Goal: Submit feedback/report problem

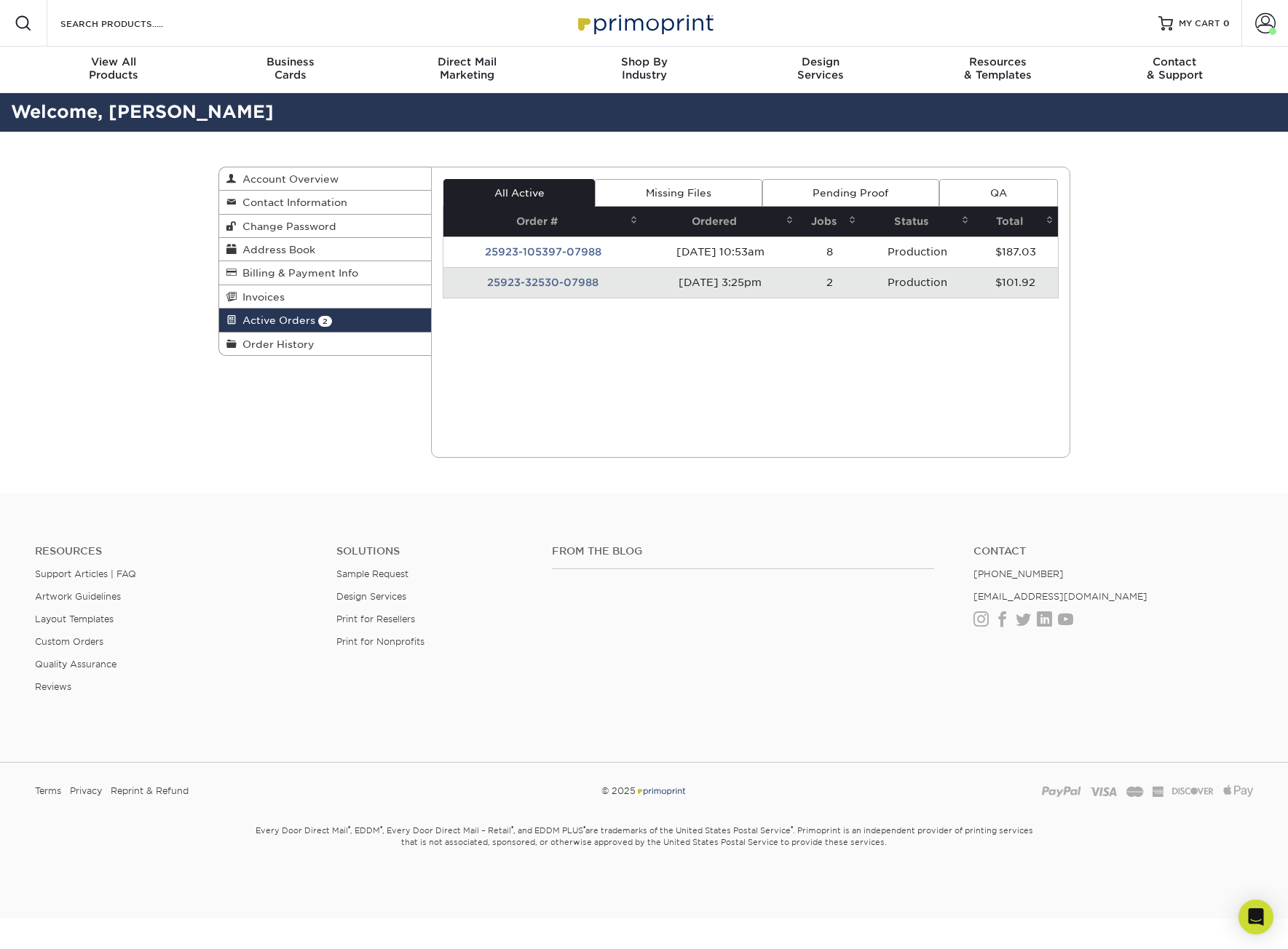
click at [539, 286] on td "25923-32530-07988" at bounding box center [543, 282] width 199 height 30
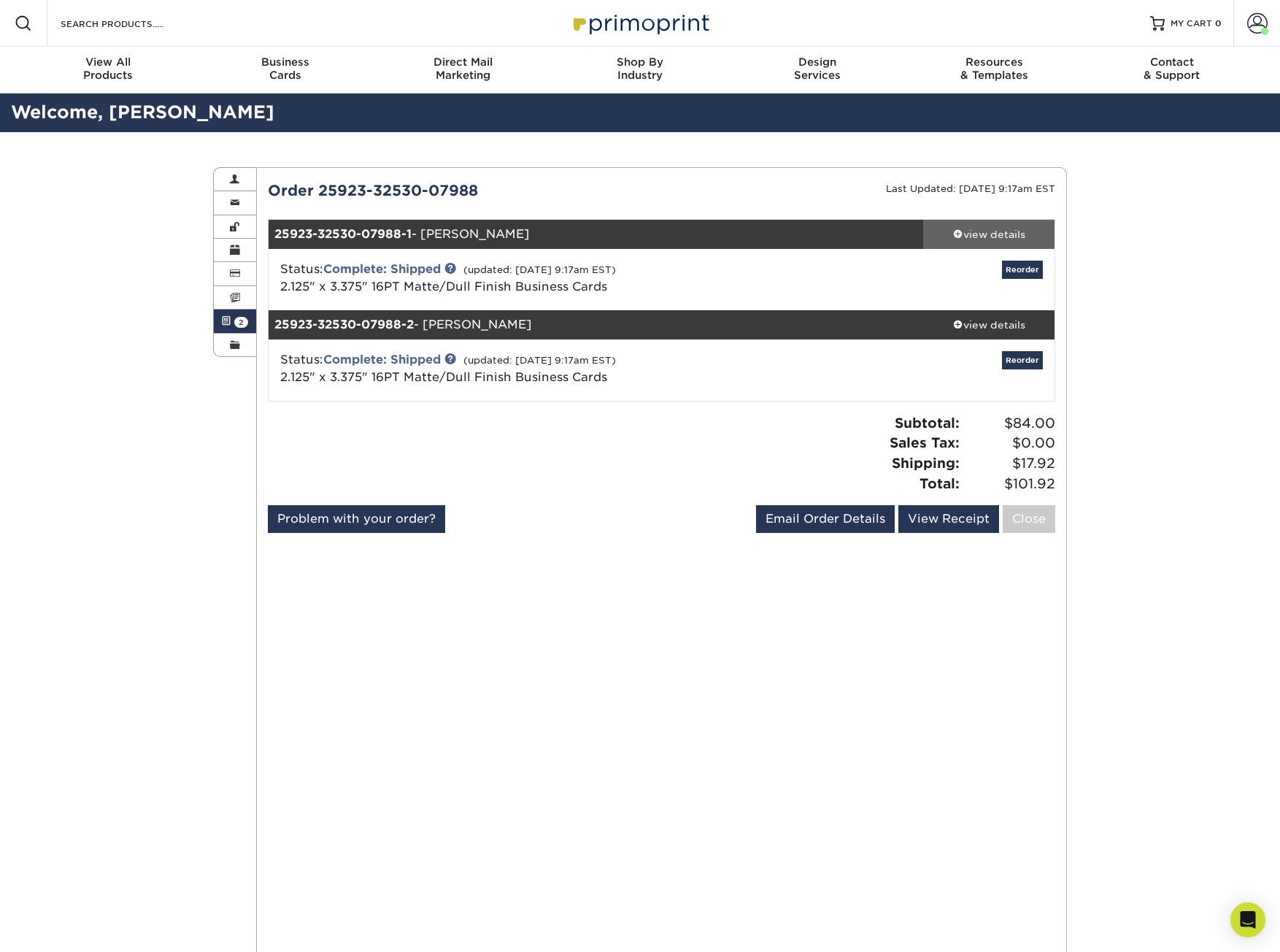
click at [965, 230] on div "view details" at bounding box center [989, 234] width 132 height 15
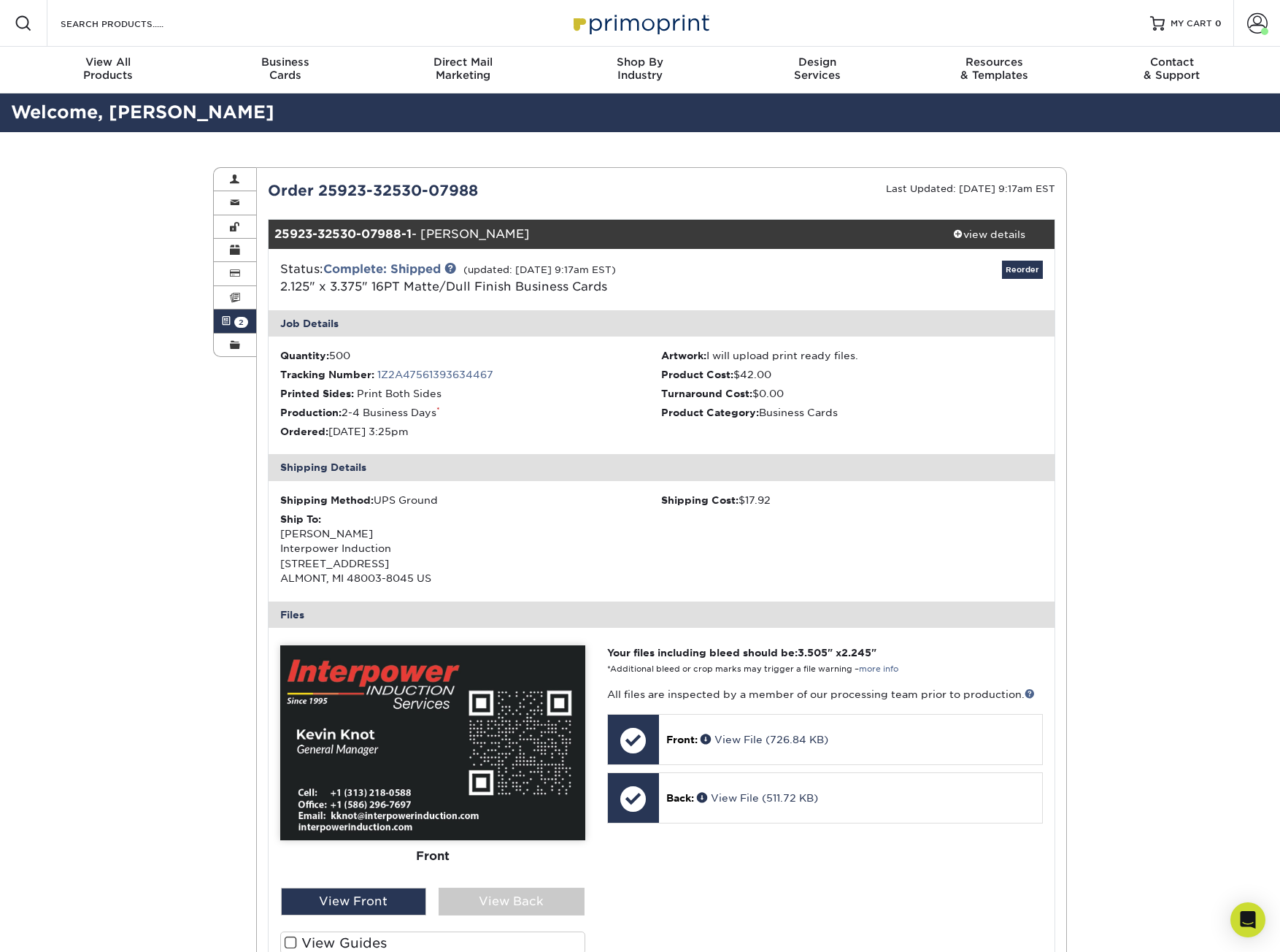
click at [228, 320] on span at bounding box center [226, 322] width 10 height 12
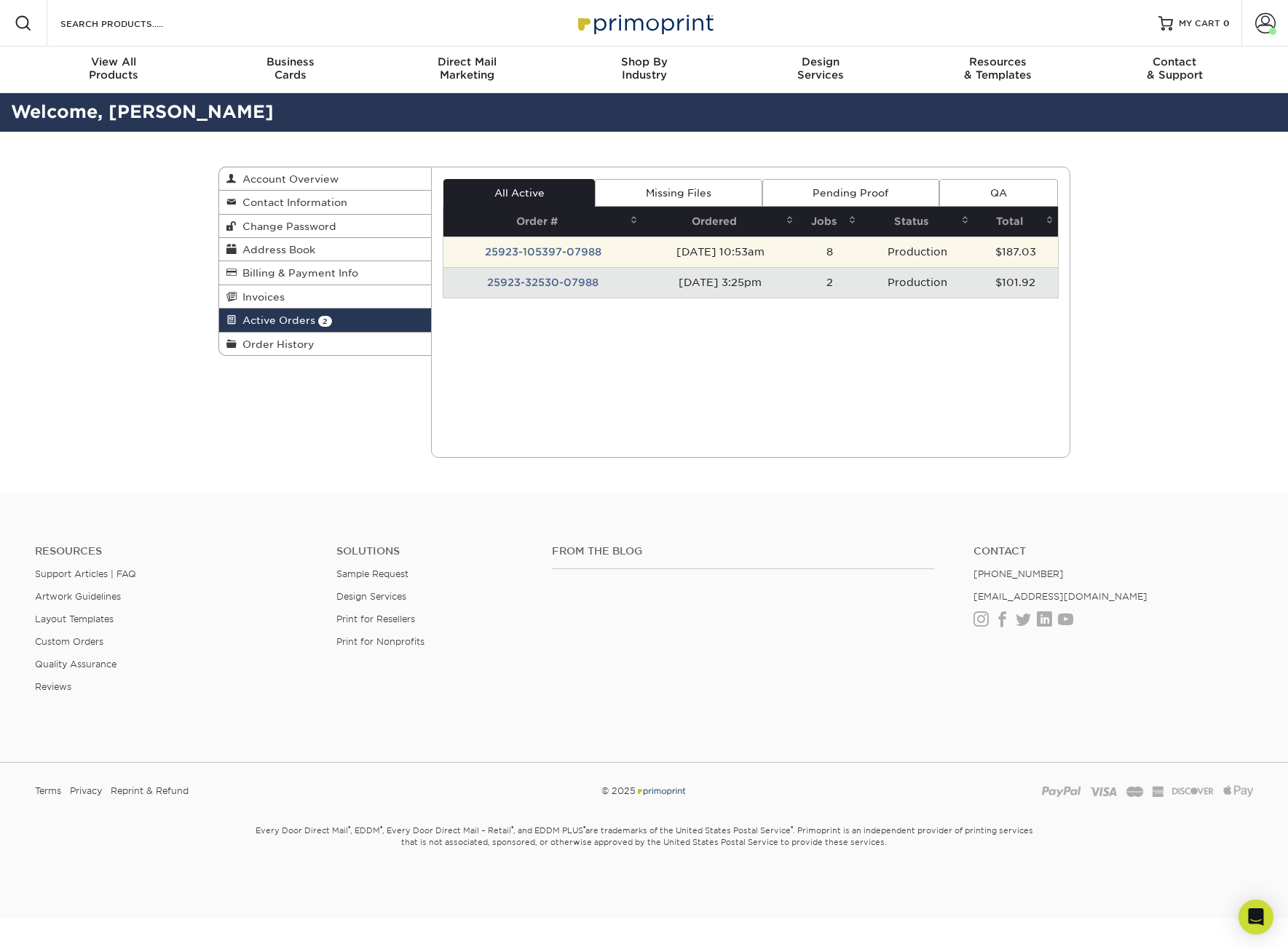
click at [580, 250] on td "25923-105397-07988" at bounding box center [543, 252] width 199 height 30
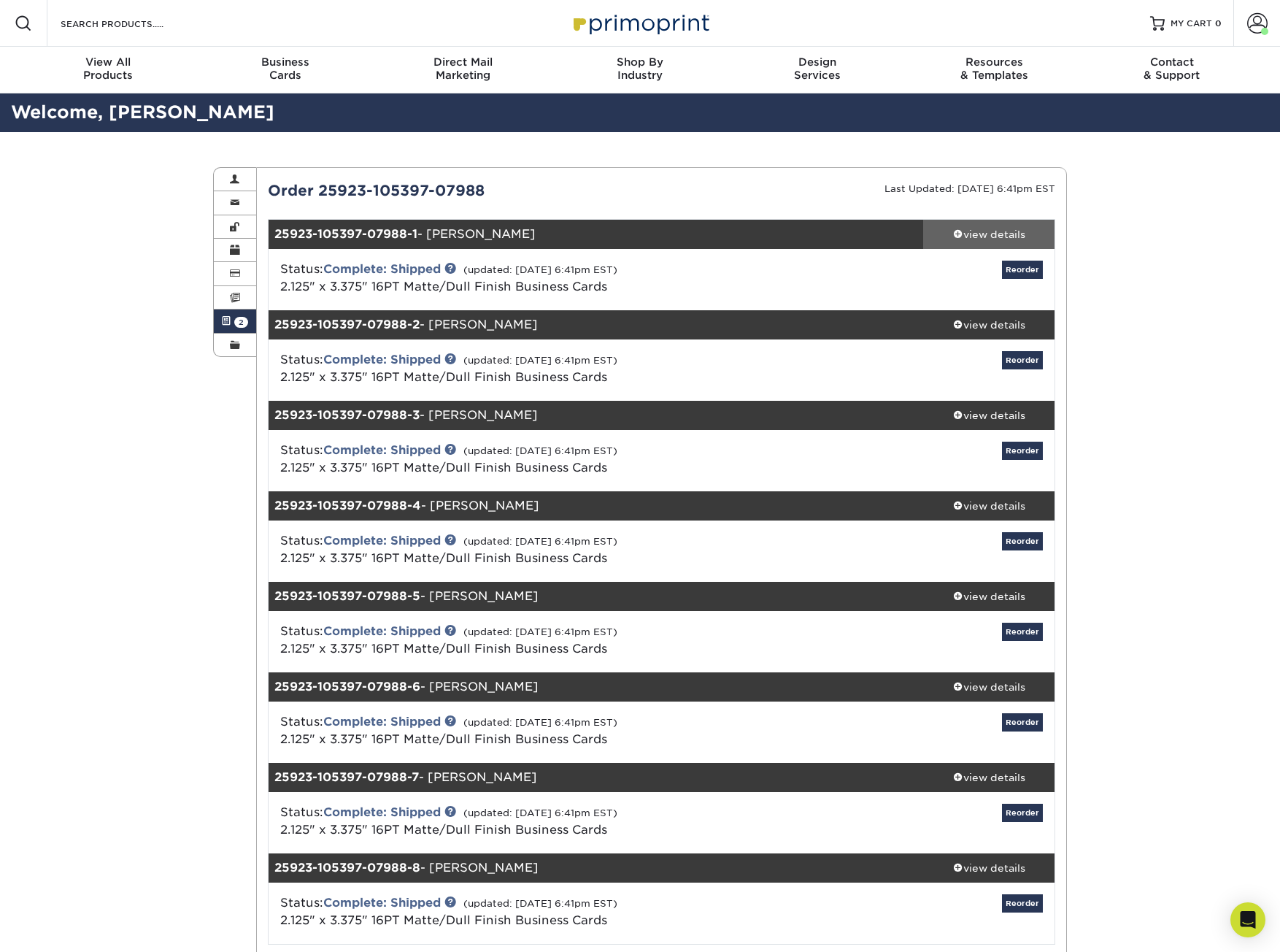
click at [962, 225] on link "view details" at bounding box center [989, 234] width 132 height 29
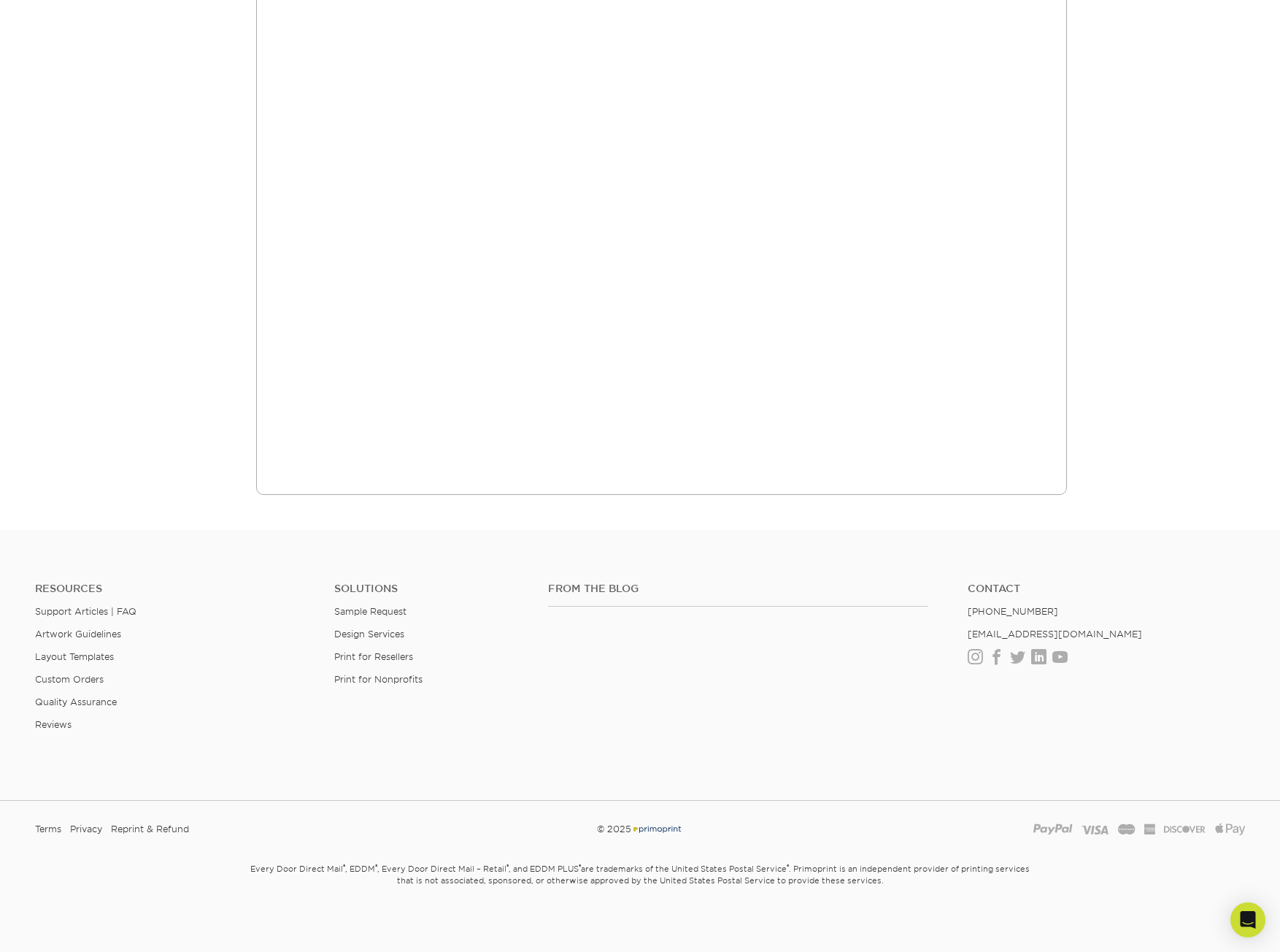
scroll to position [2220, 0]
drag, startPoint x: 671, startPoint y: 840, endPoint x: 672, endPoint y: 849, distance: 9.1
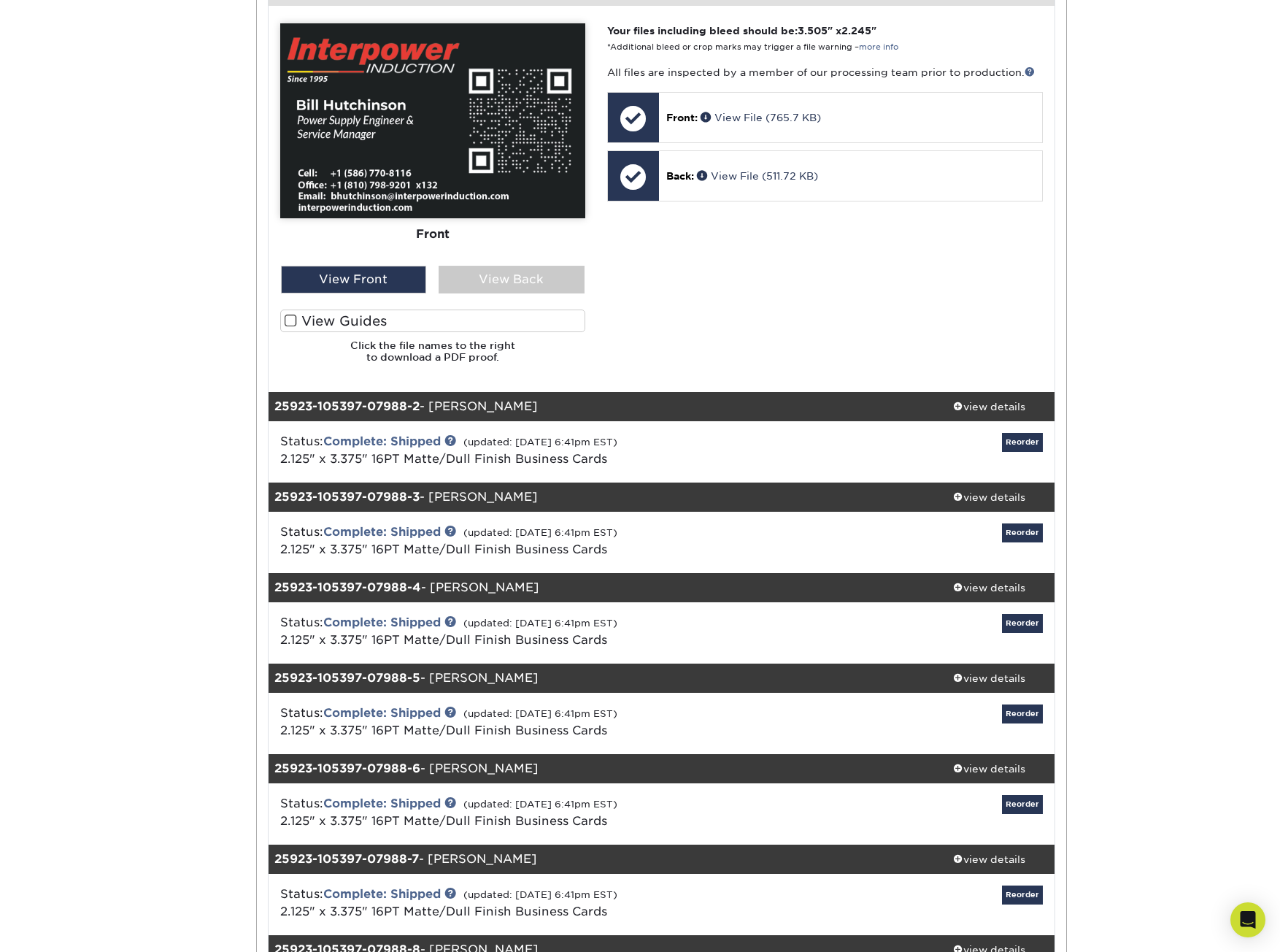
scroll to position [498, 0]
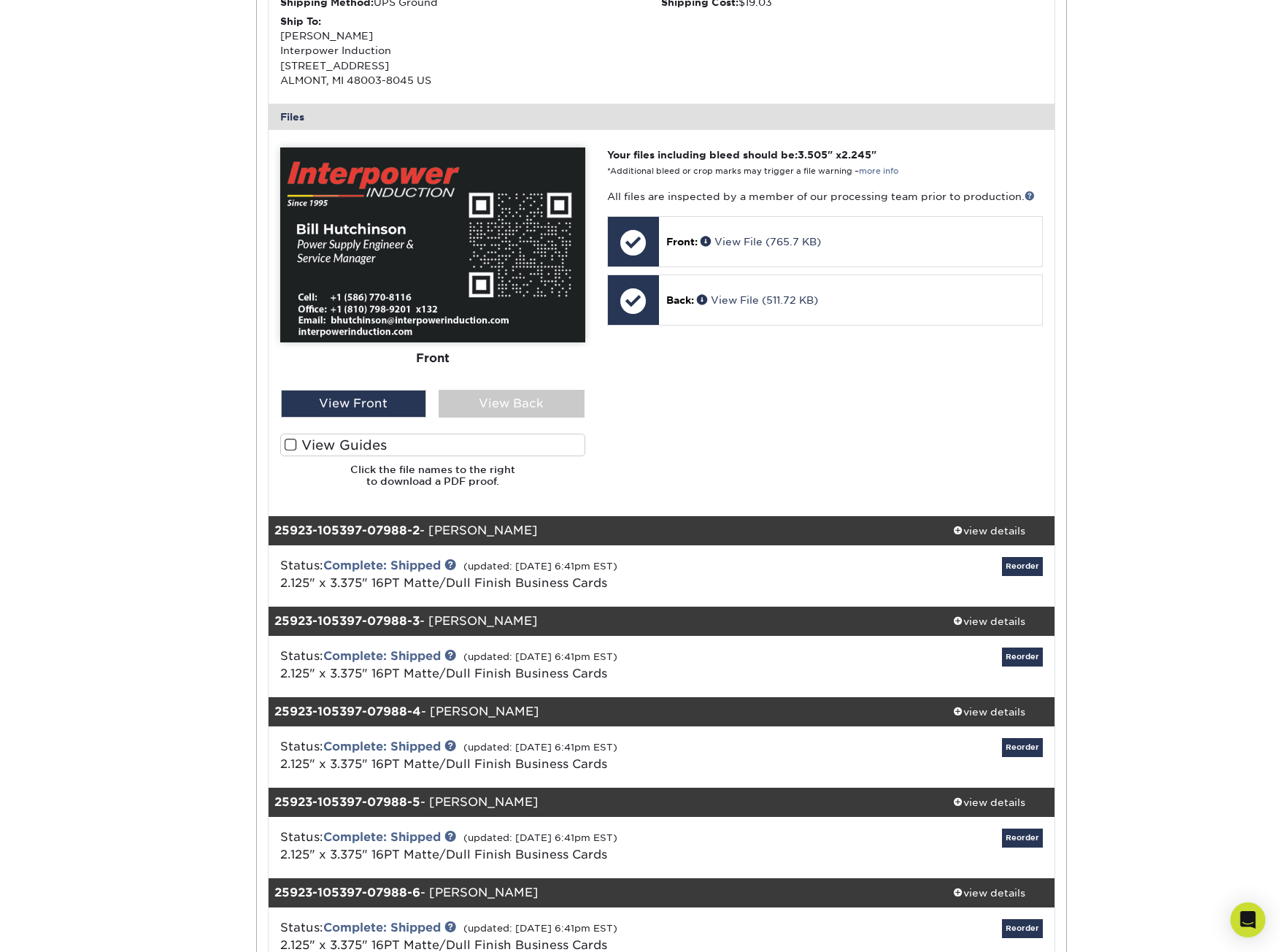
click at [322, 442] on label "View Guides" at bounding box center [433, 445] width 305 height 22
click at [0, 0] on input "View Guides" at bounding box center [0, 0] width 0 height 0
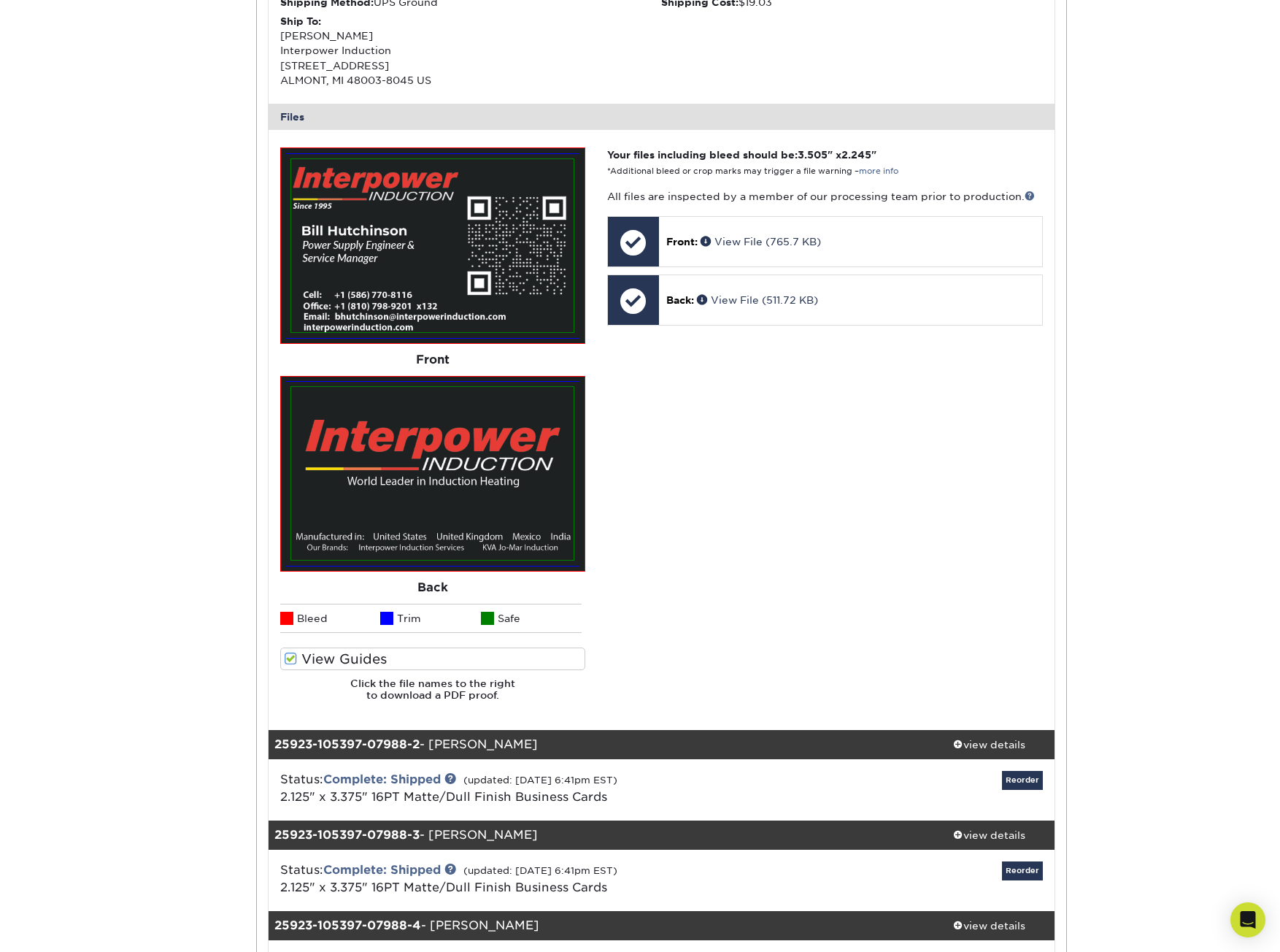
click at [778, 482] on div "Your files including bleed should be: 3.505 " x 2.245 " *Additional bleed or cr…" at bounding box center [825, 429] width 458 height 565
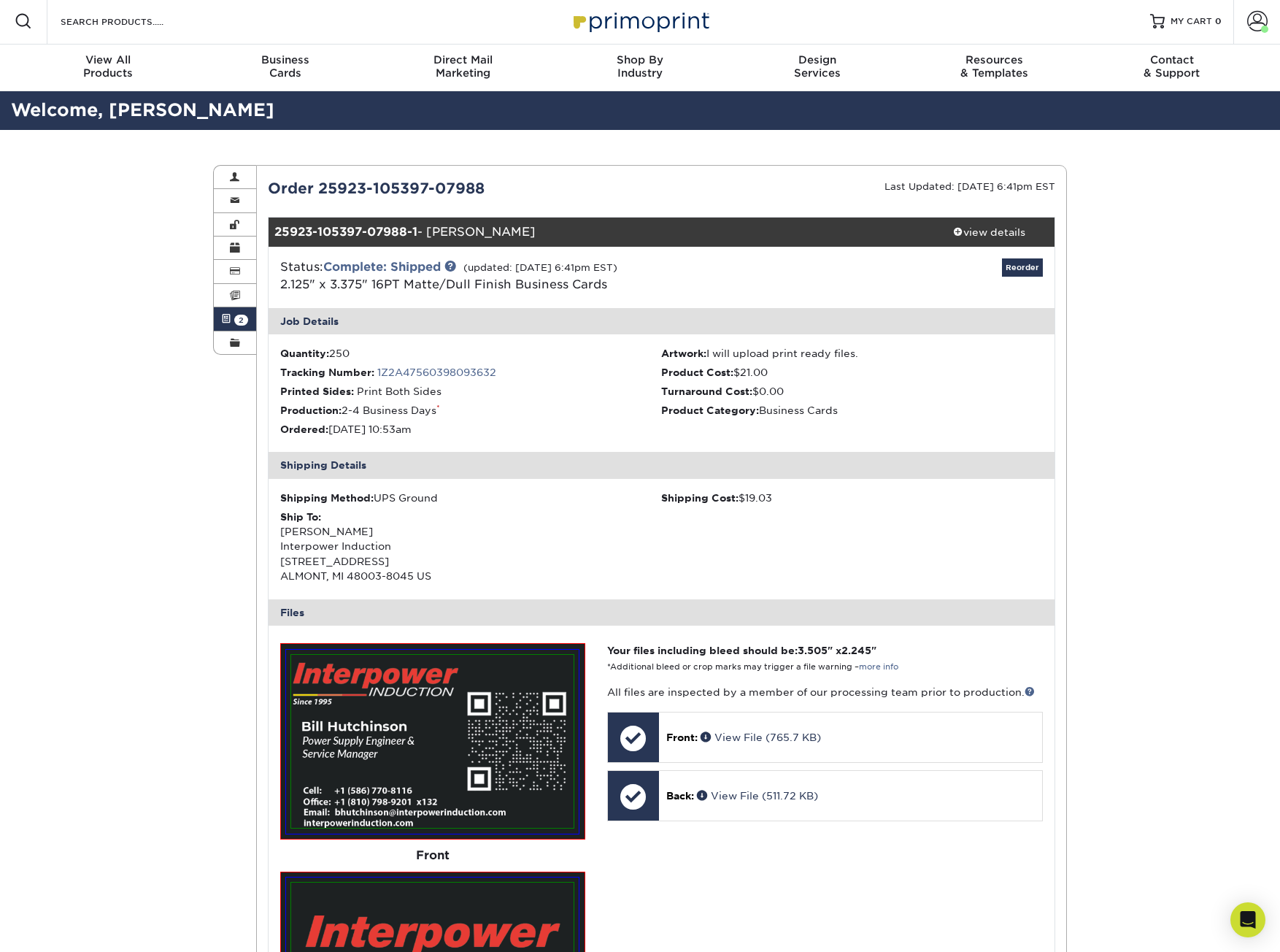
scroll to position [0, 0]
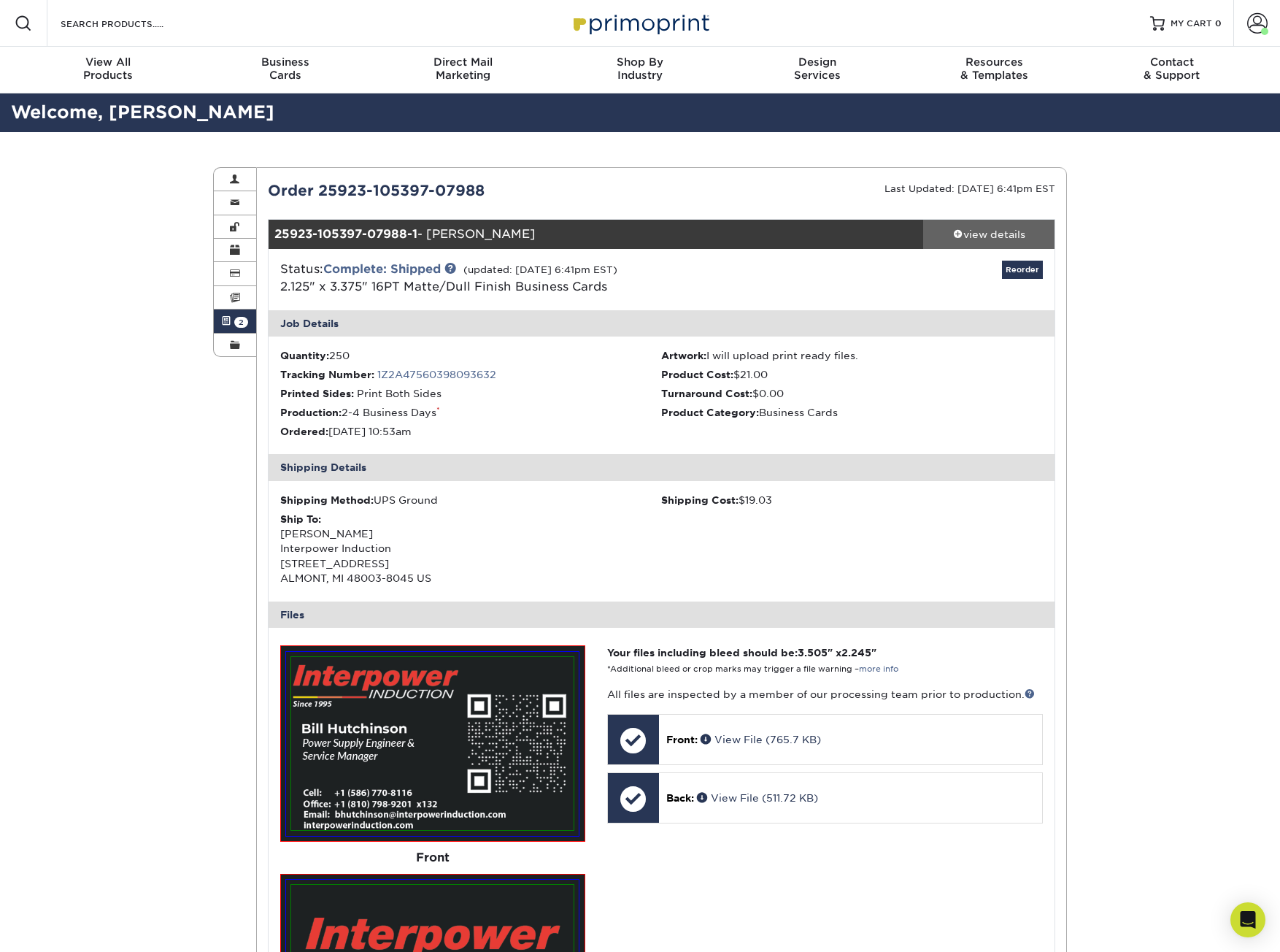
click at [986, 220] on link "view details" at bounding box center [989, 234] width 132 height 29
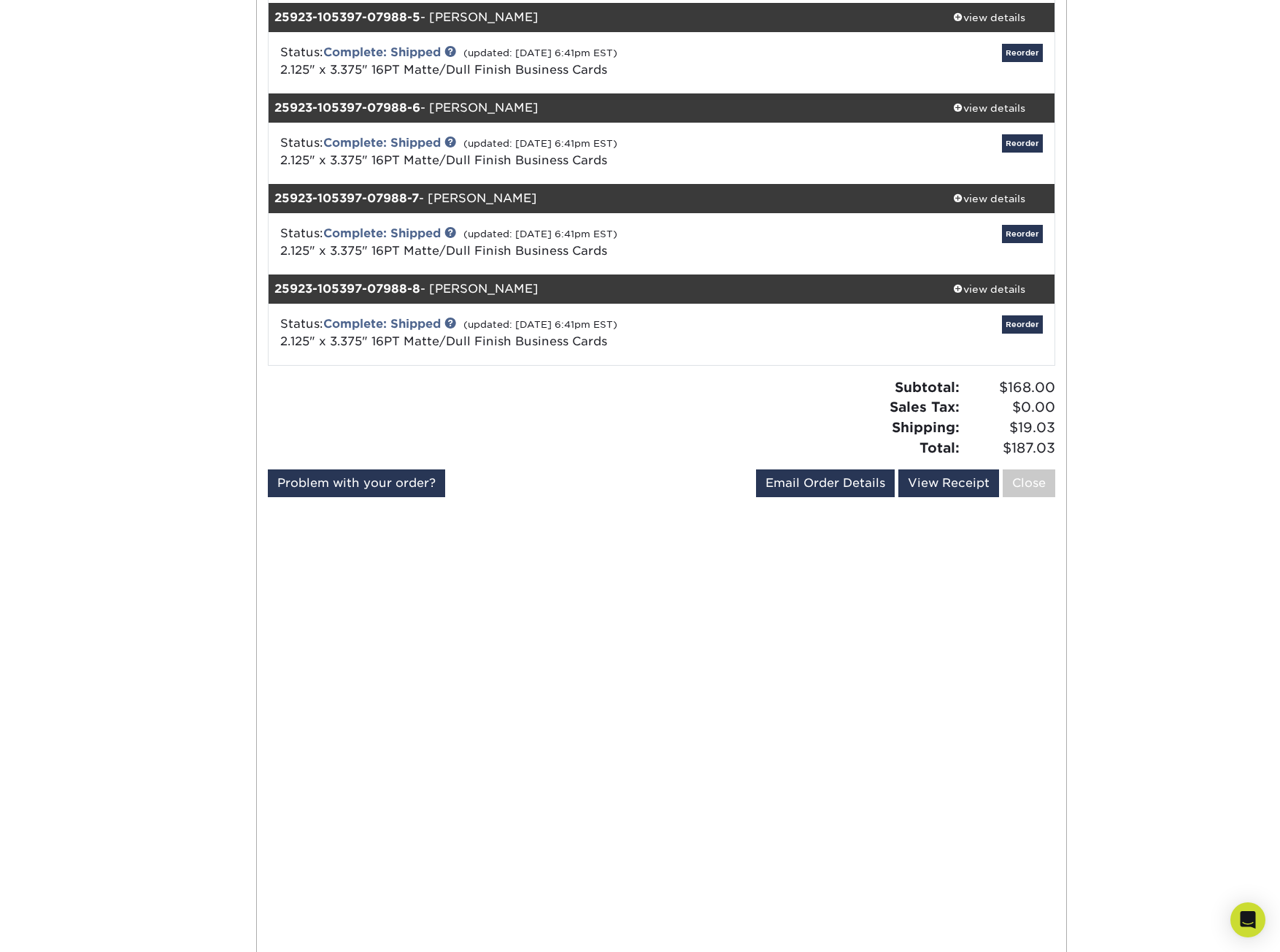
scroll to position [584, 0]
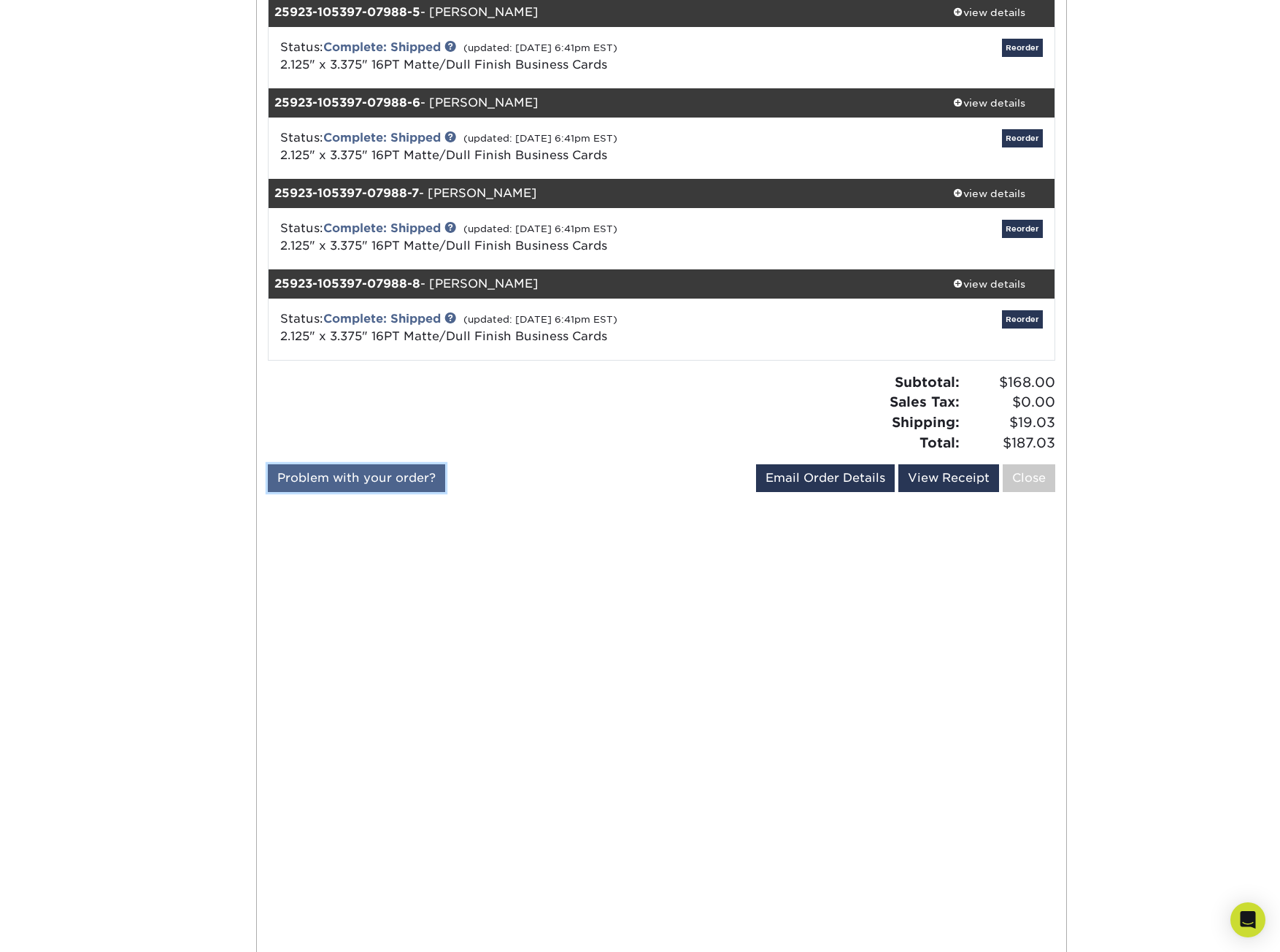
drag, startPoint x: 412, startPoint y: 485, endPoint x: 419, endPoint y: 489, distance: 8.1
click at [412, 485] on link "Problem with your order?" at bounding box center [356, 478] width 177 height 28
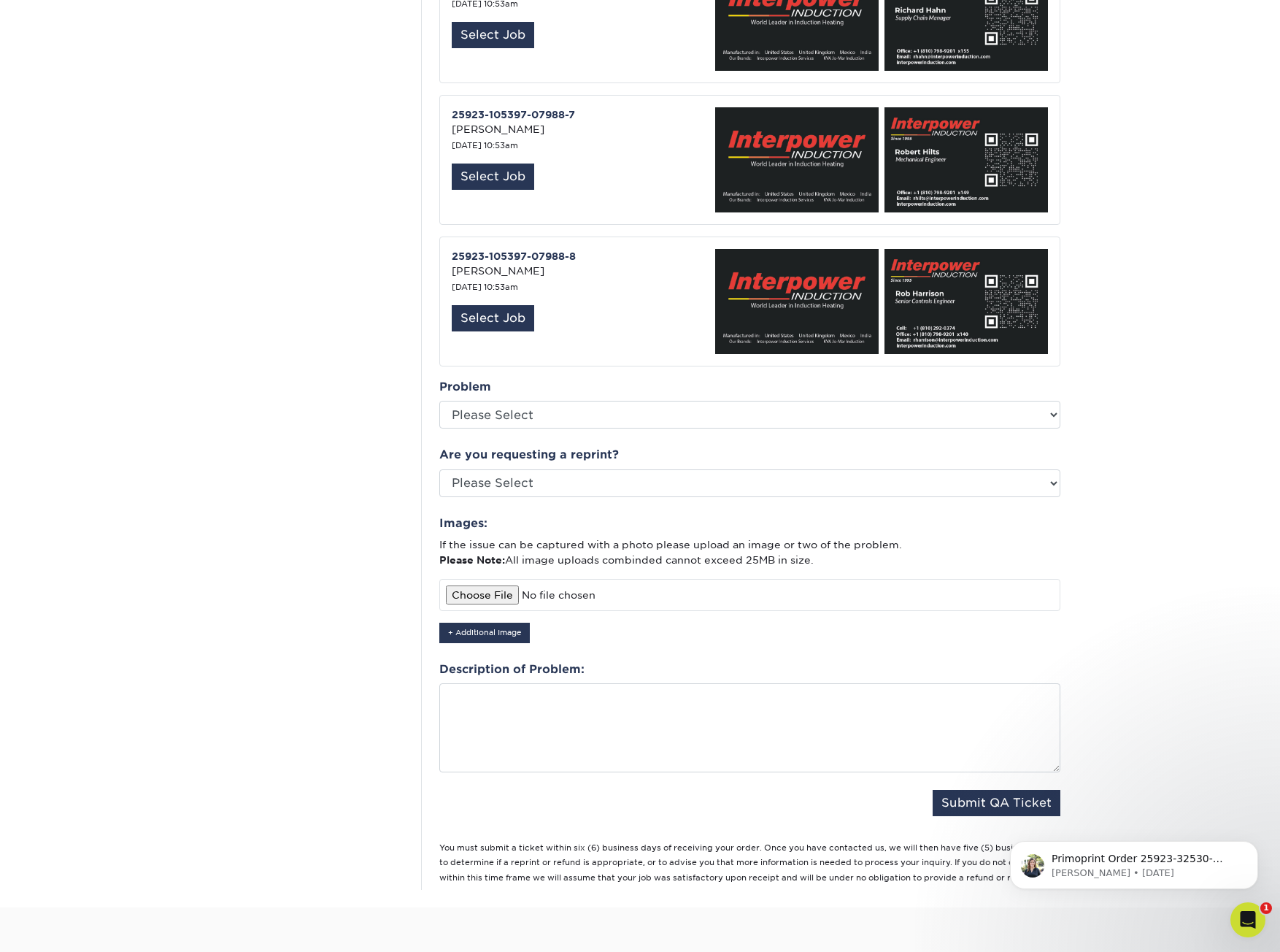
scroll to position [1241, 0]
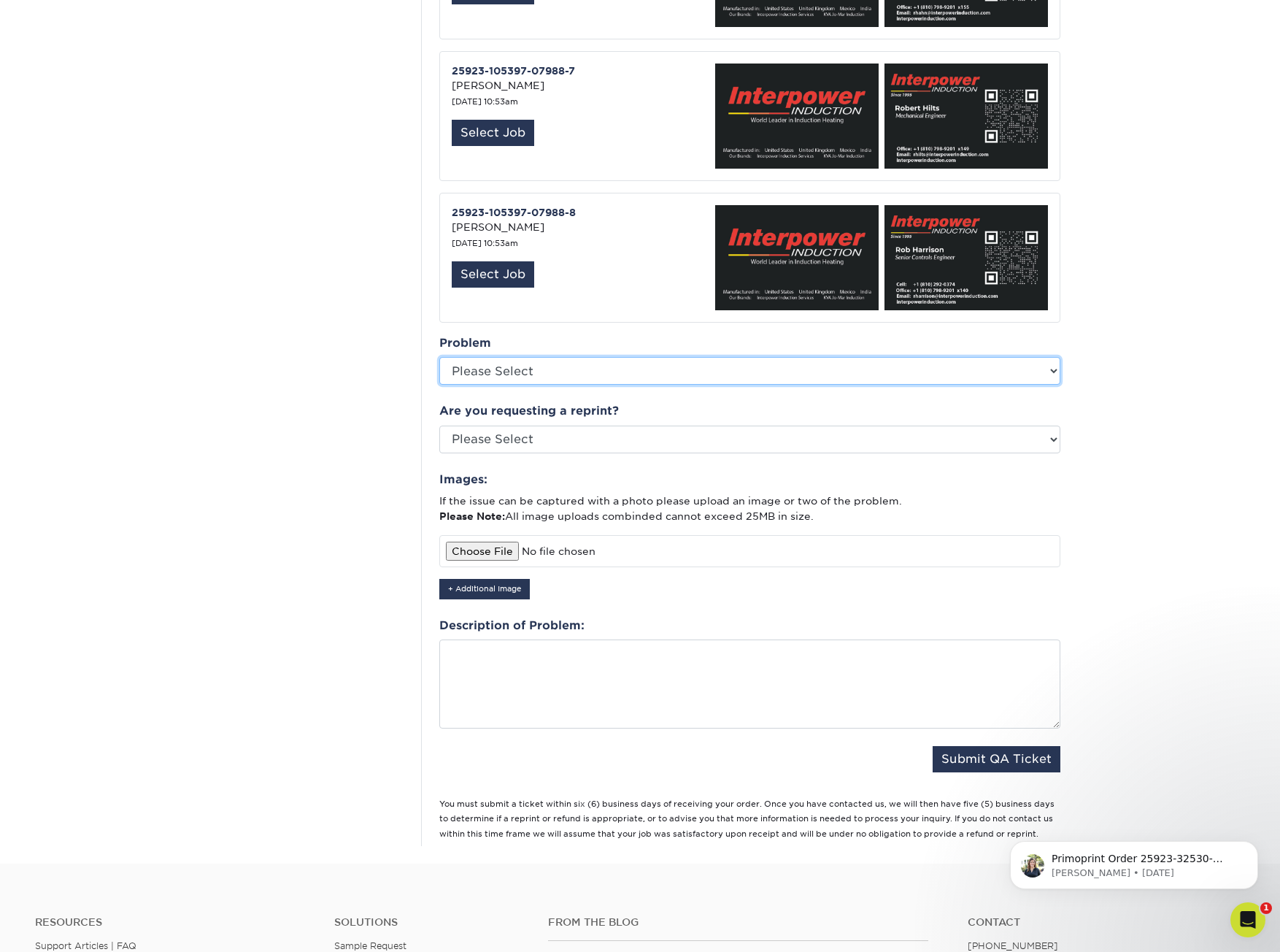
click at [1057, 357] on select "Please Select Coating Missing Images Bindery Color Cutting Missing Hardware Shi…" at bounding box center [749, 371] width 621 height 28
select select "Cutting"
click at [439, 357] on select "Please Select Coating Missing Images Bindery Color Cutting Missing Hardware Shi…" at bounding box center [749, 371] width 621 height 28
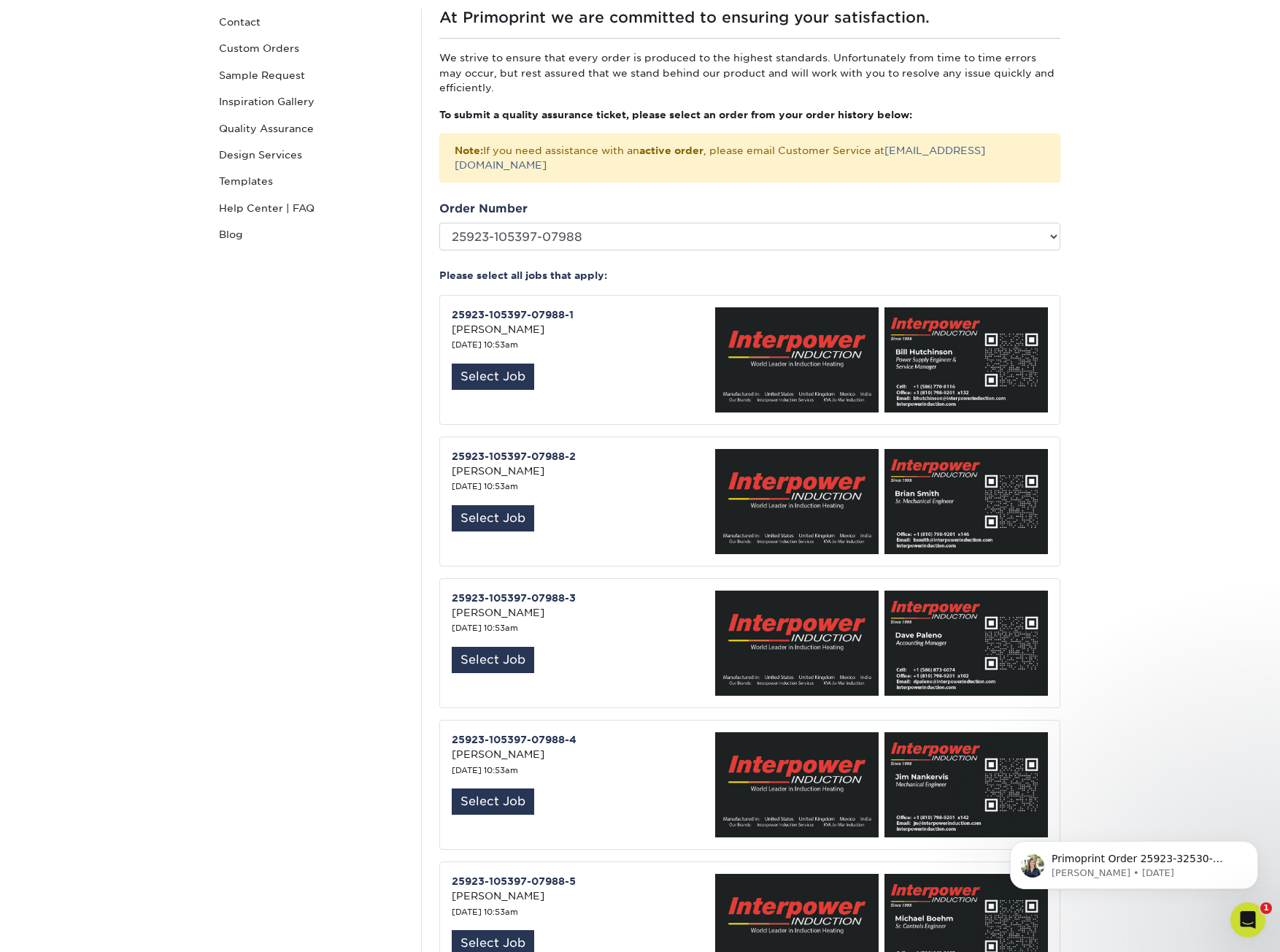
scroll to position [146, 0]
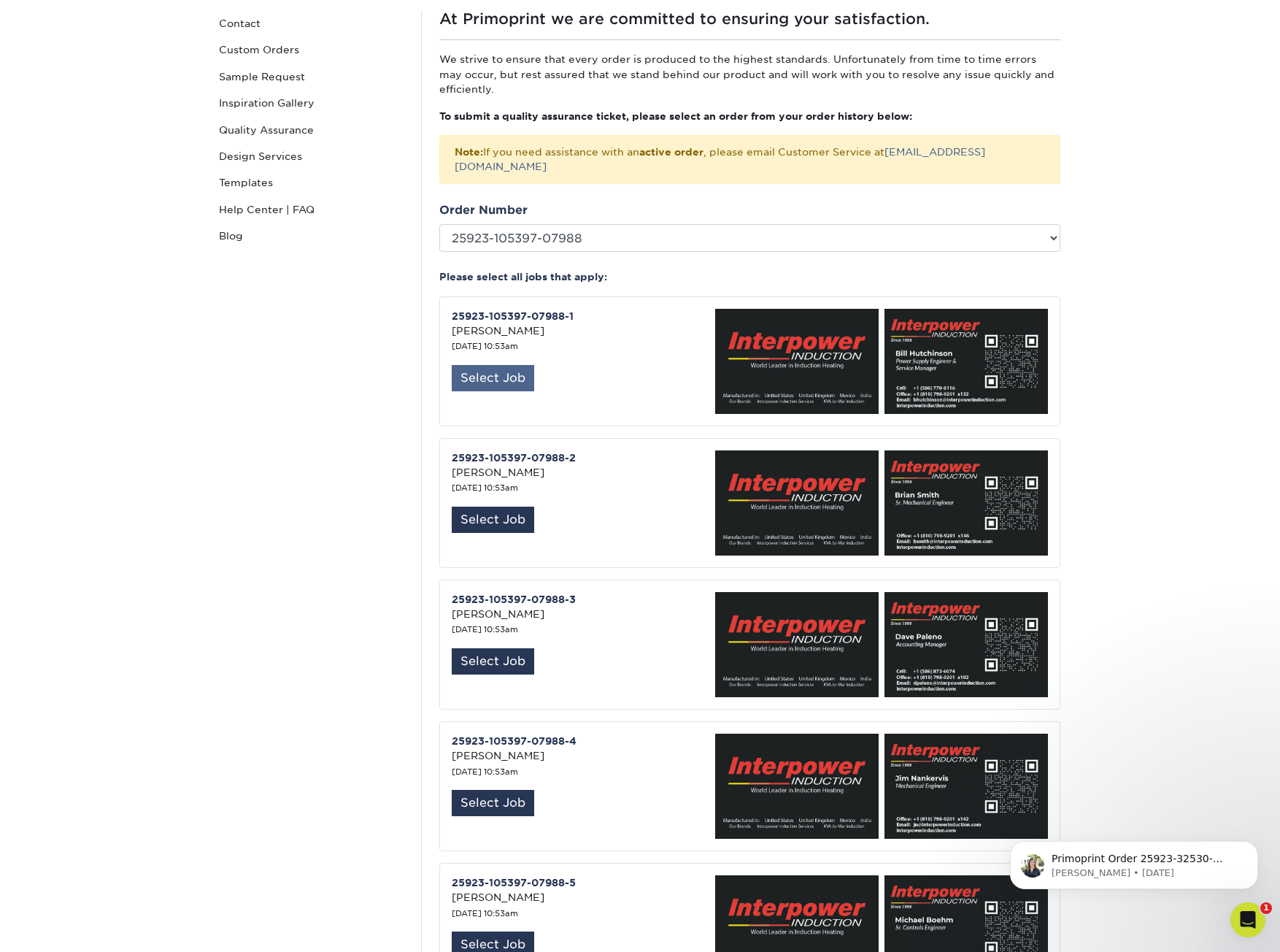
click at [509, 365] on div "Select Job" at bounding box center [493, 377] width 83 height 26
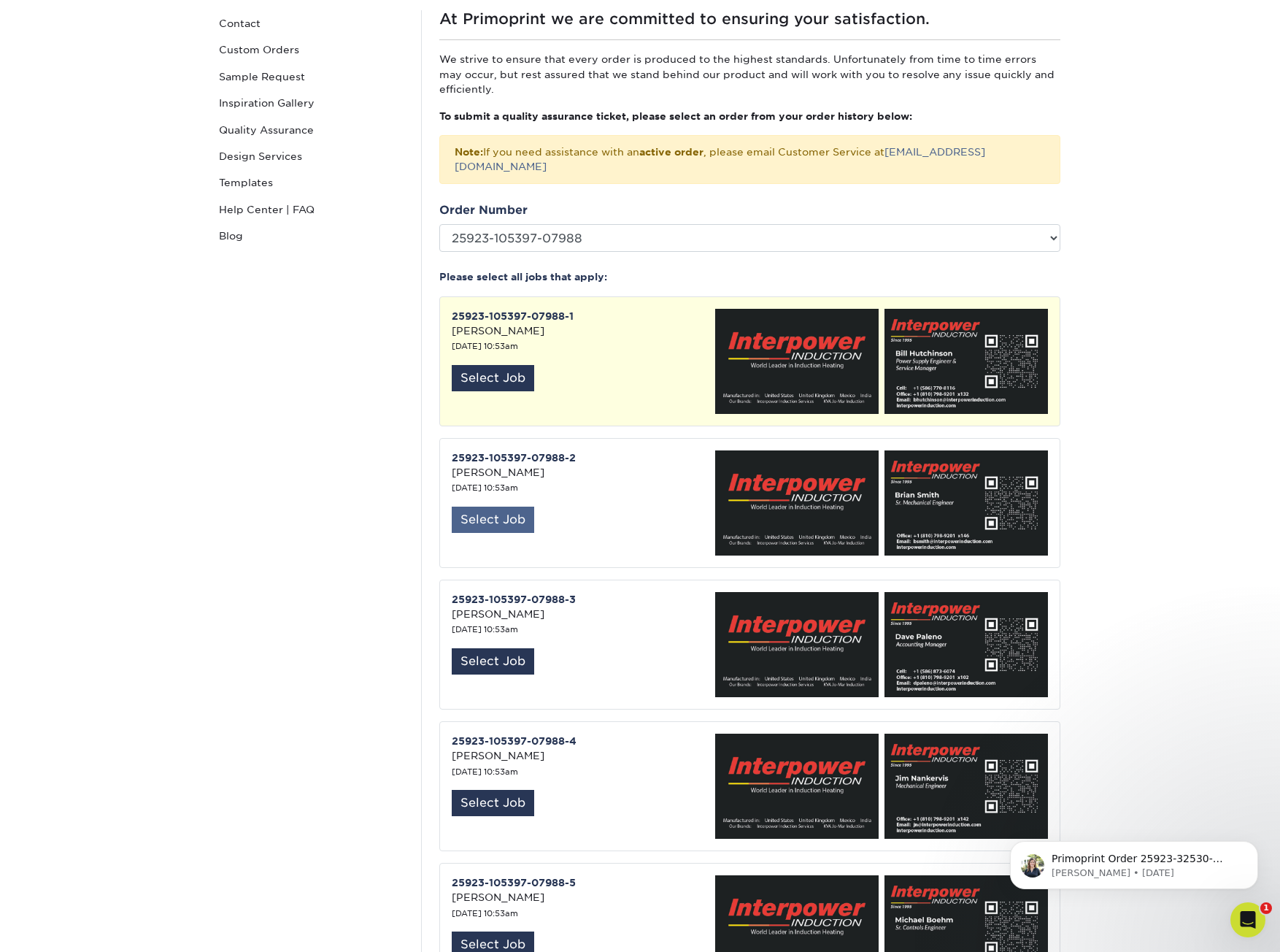
click at [503, 507] on div "Select Job" at bounding box center [493, 520] width 83 height 26
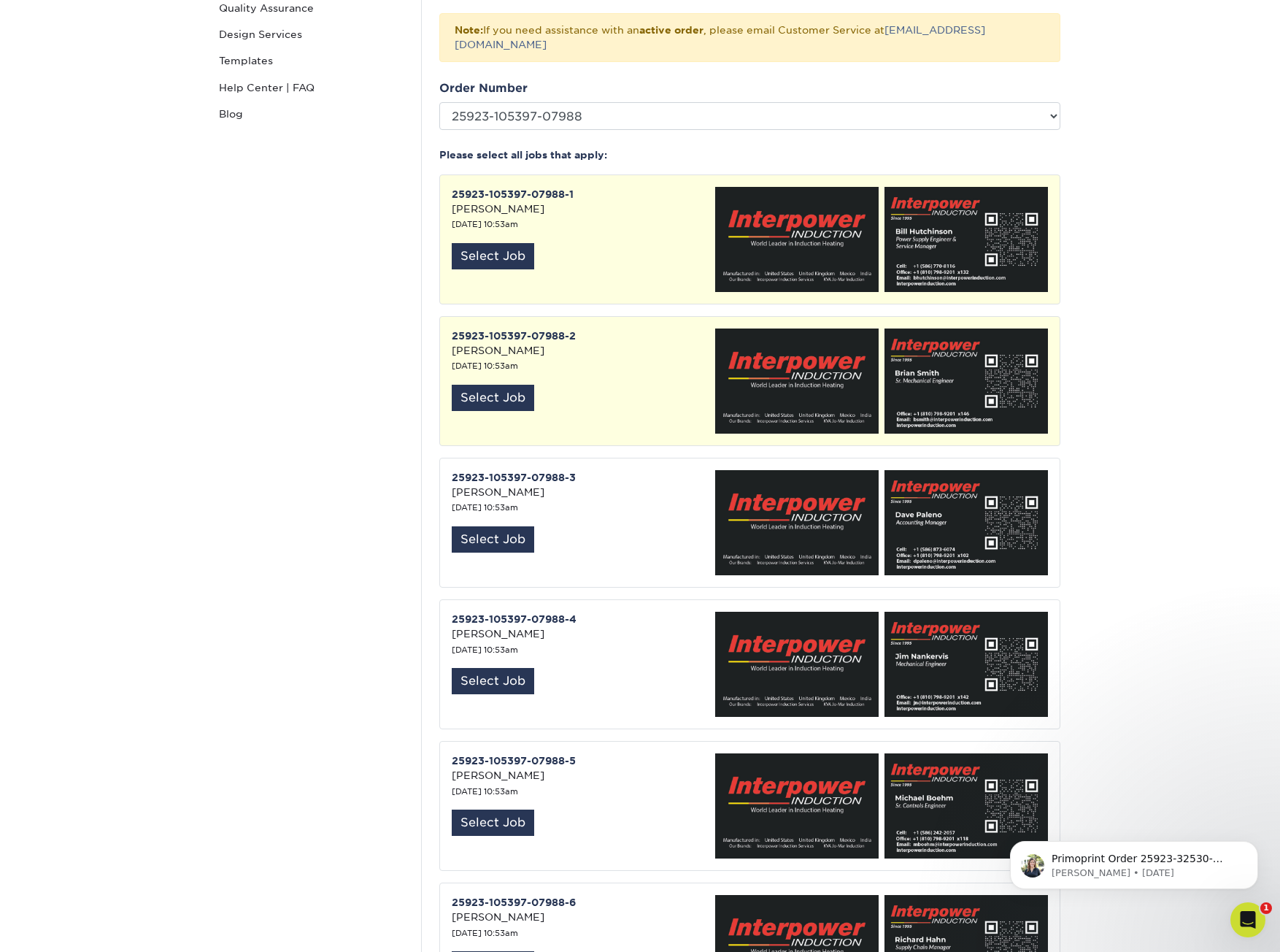
scroll to position [292, 0]
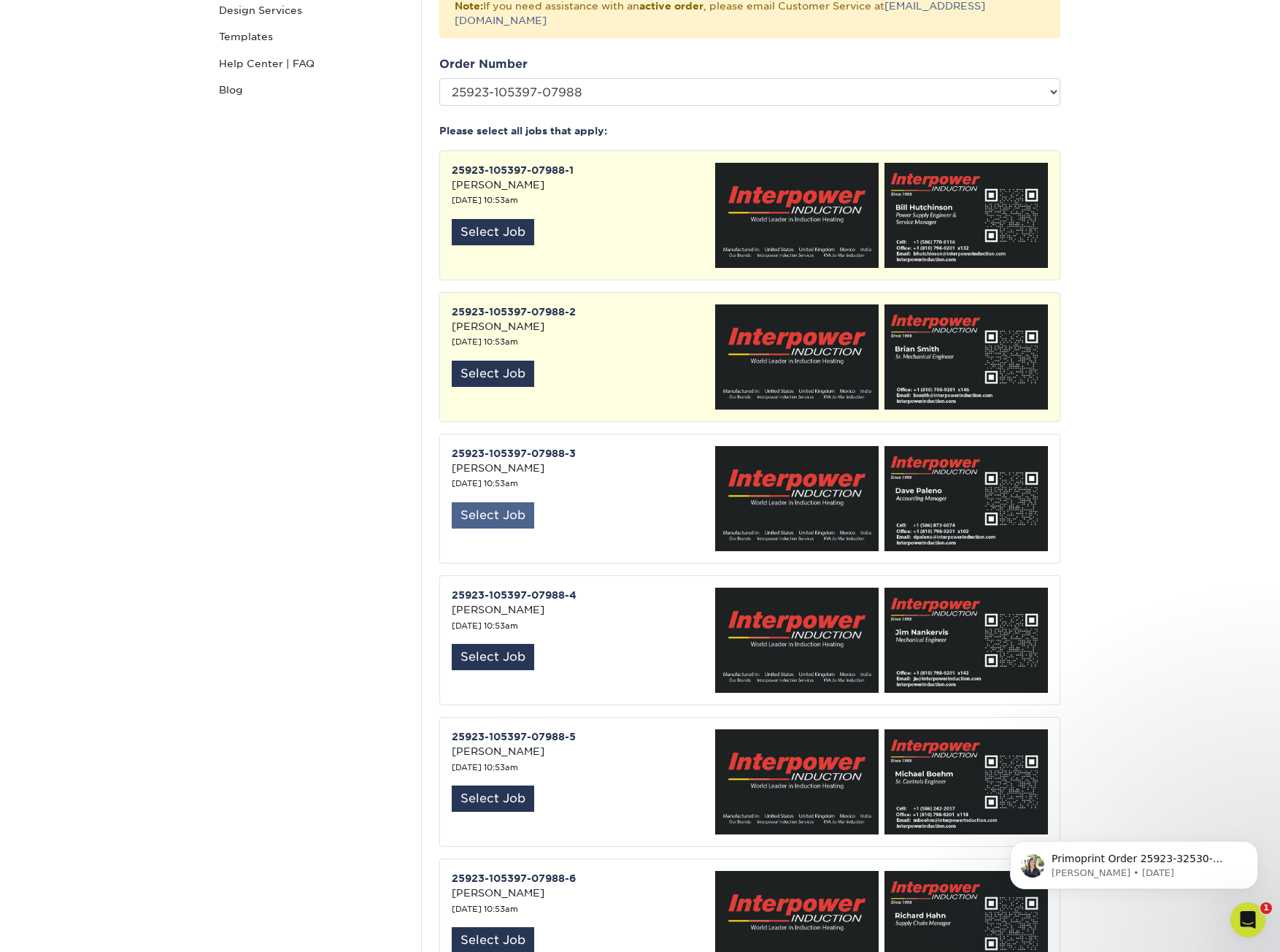
click at [501, 502] on div "Select Job" at bounding box center [493, 515] width 83 height 26
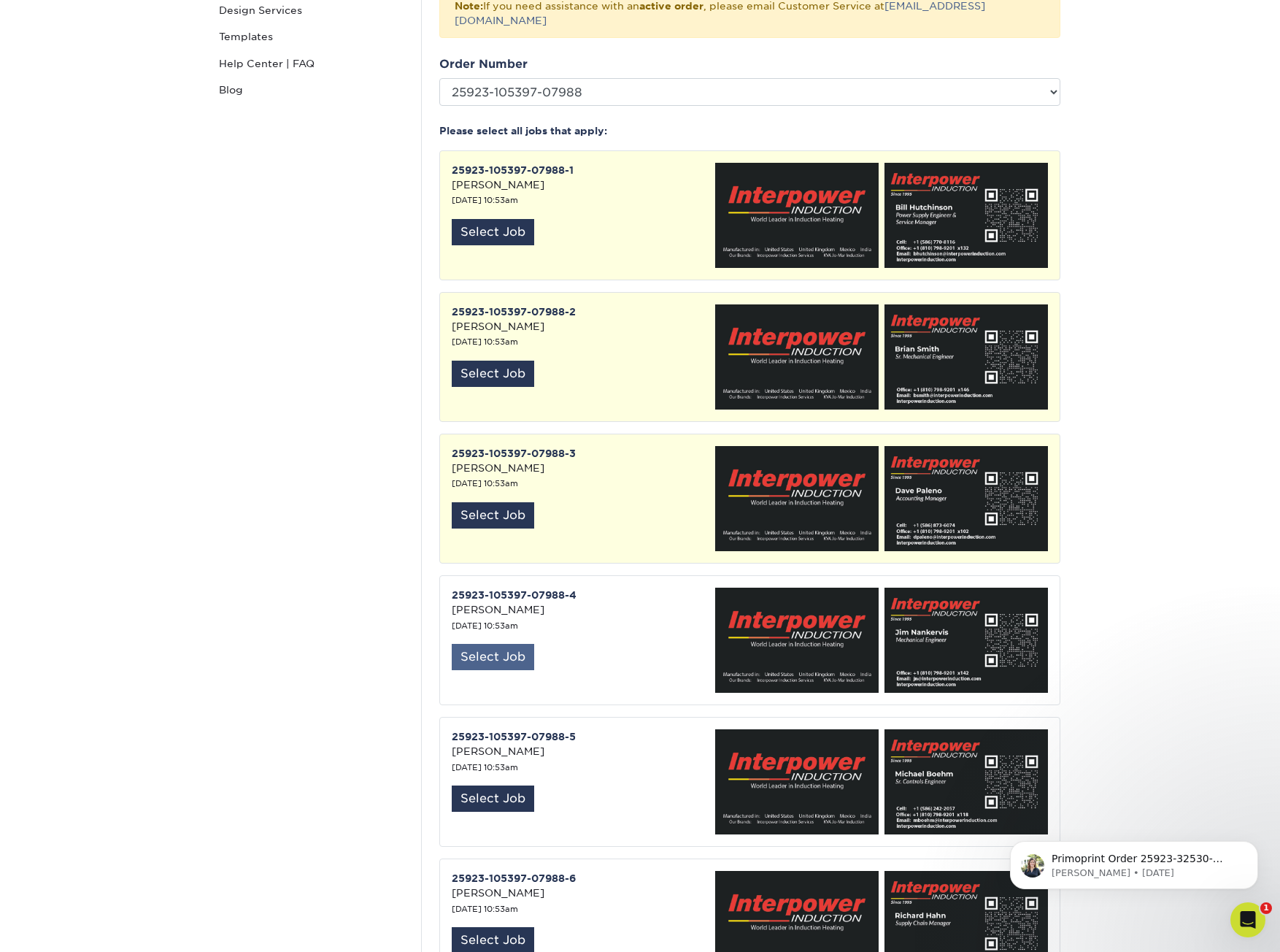
click at [499, 644] on div "Select Job" at bounding box center [493, 657] width 83 height 26
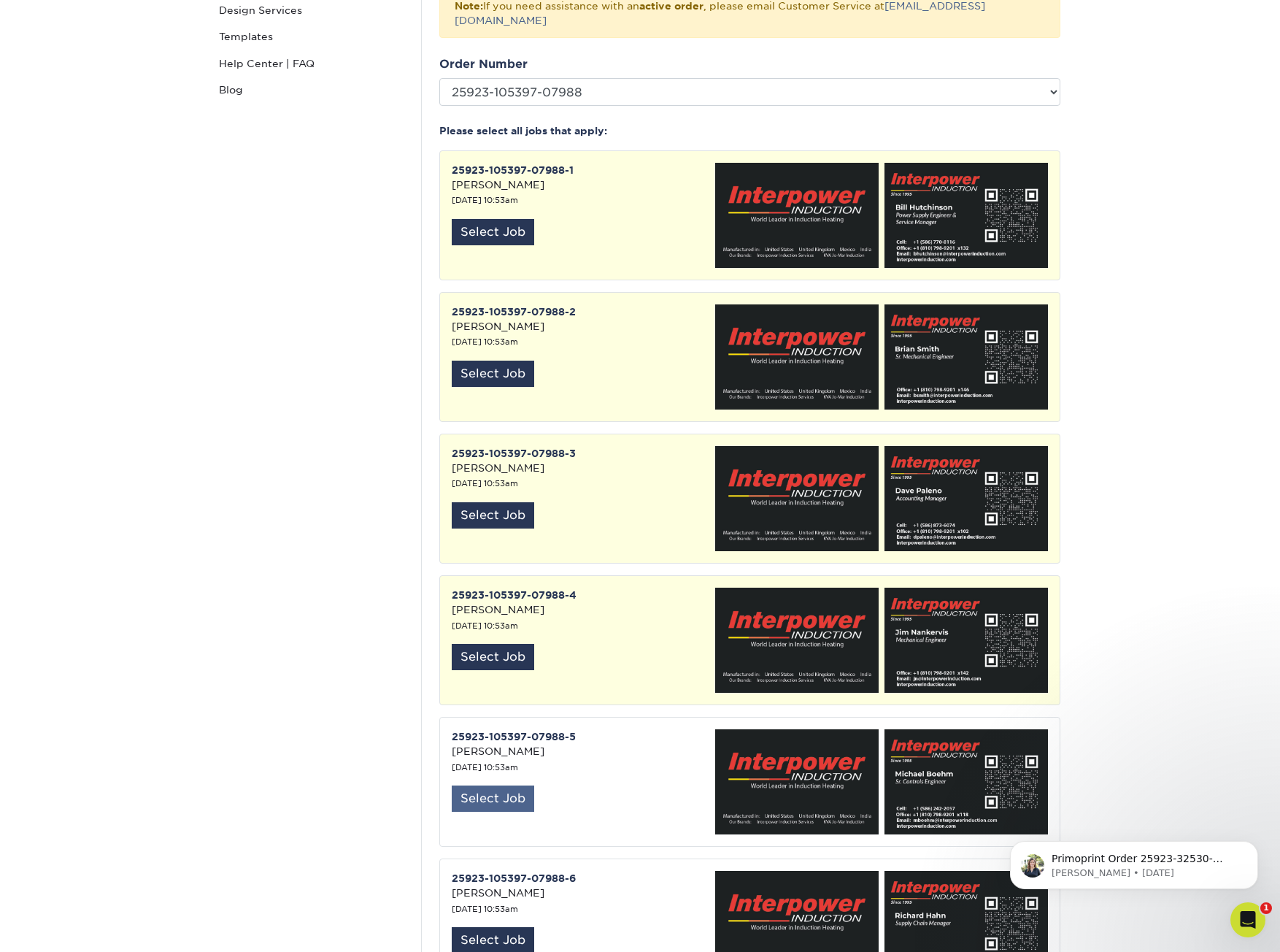
click at [488, 785] on div "Select Job" at bounding box center [493, 798] width 83 height 26
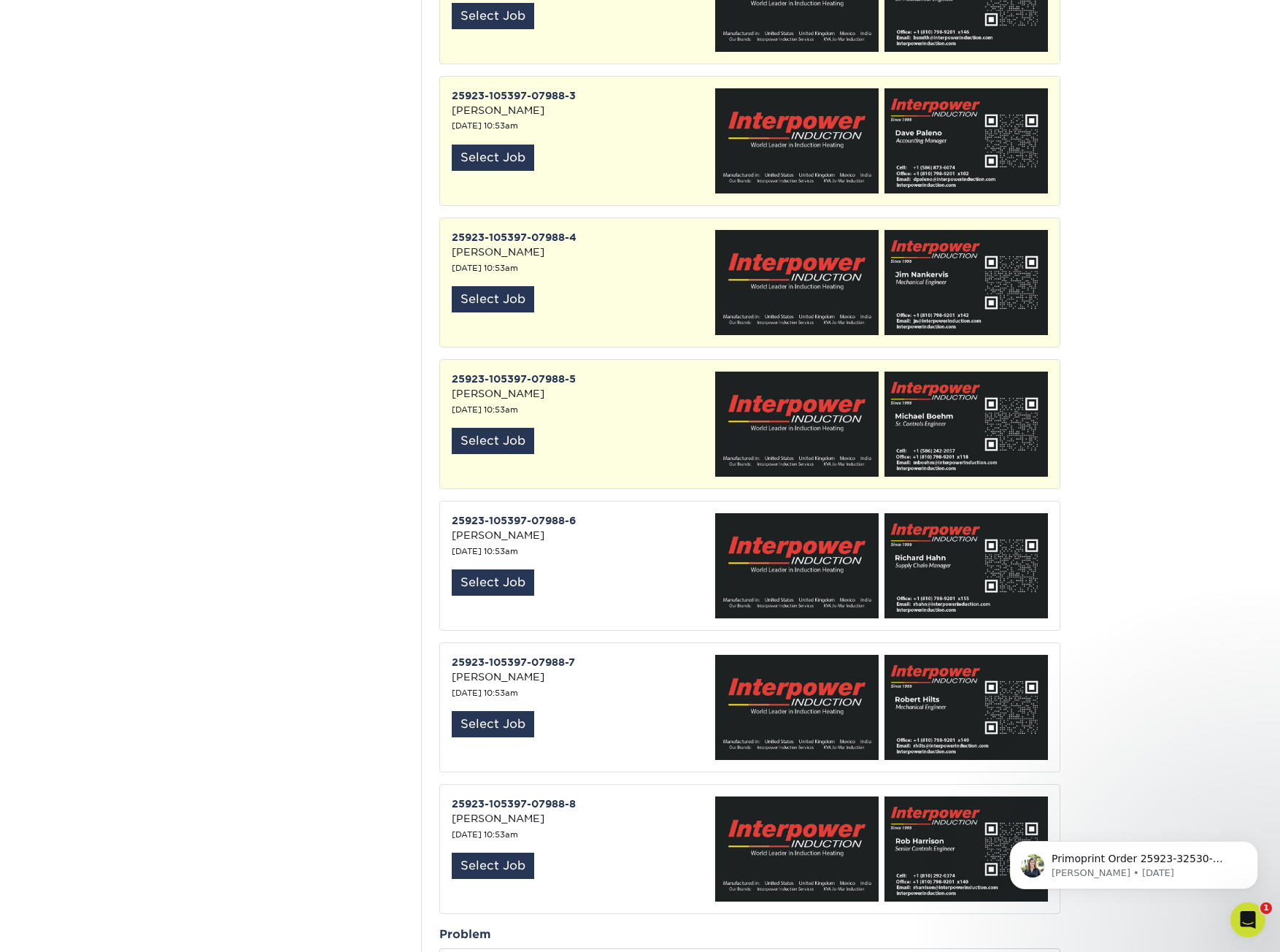
scroll to position [730, 0]
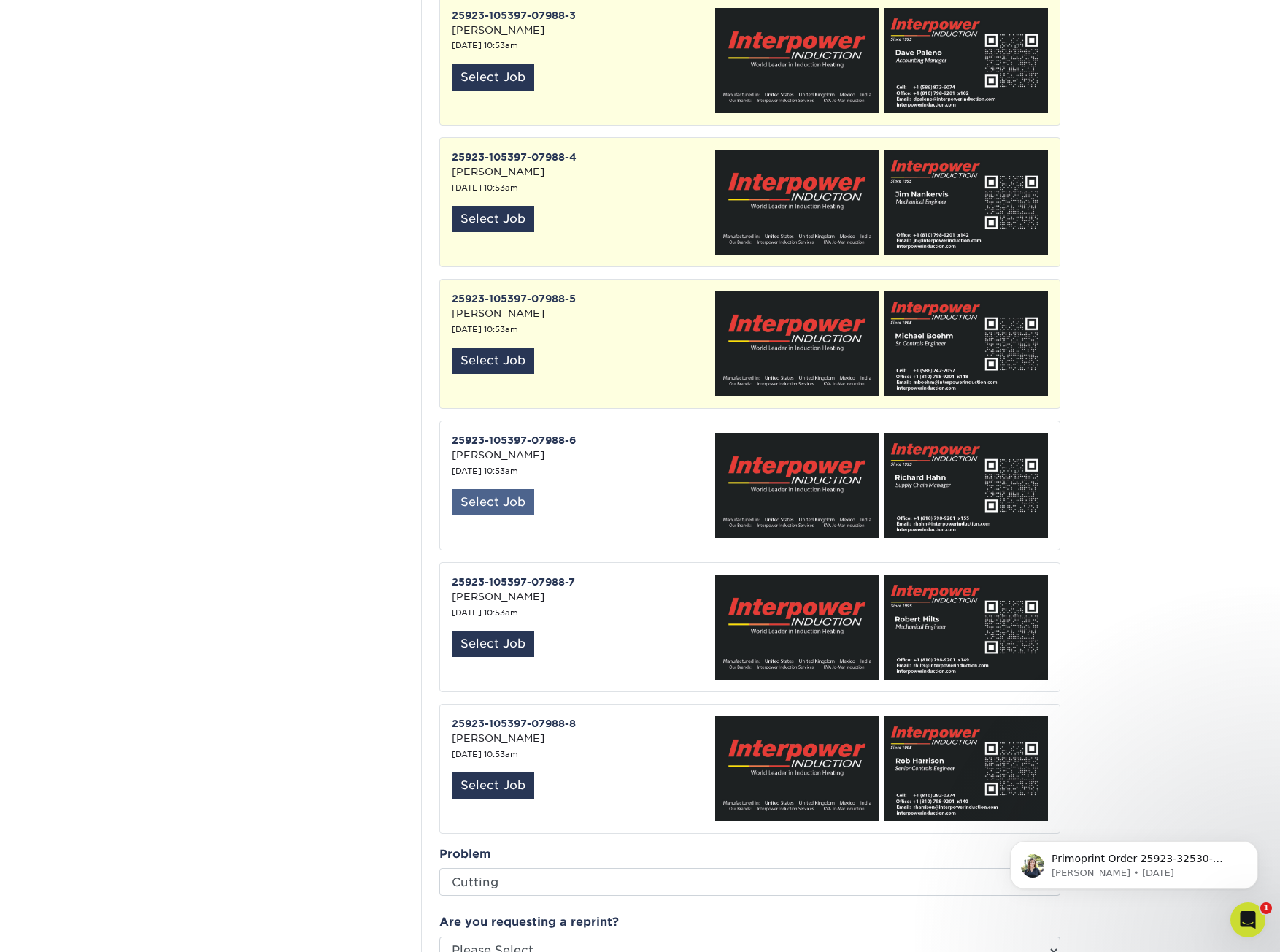
click at [496, 489] on div "Select Job" at bounding box center [493, 502] width 83 height 26
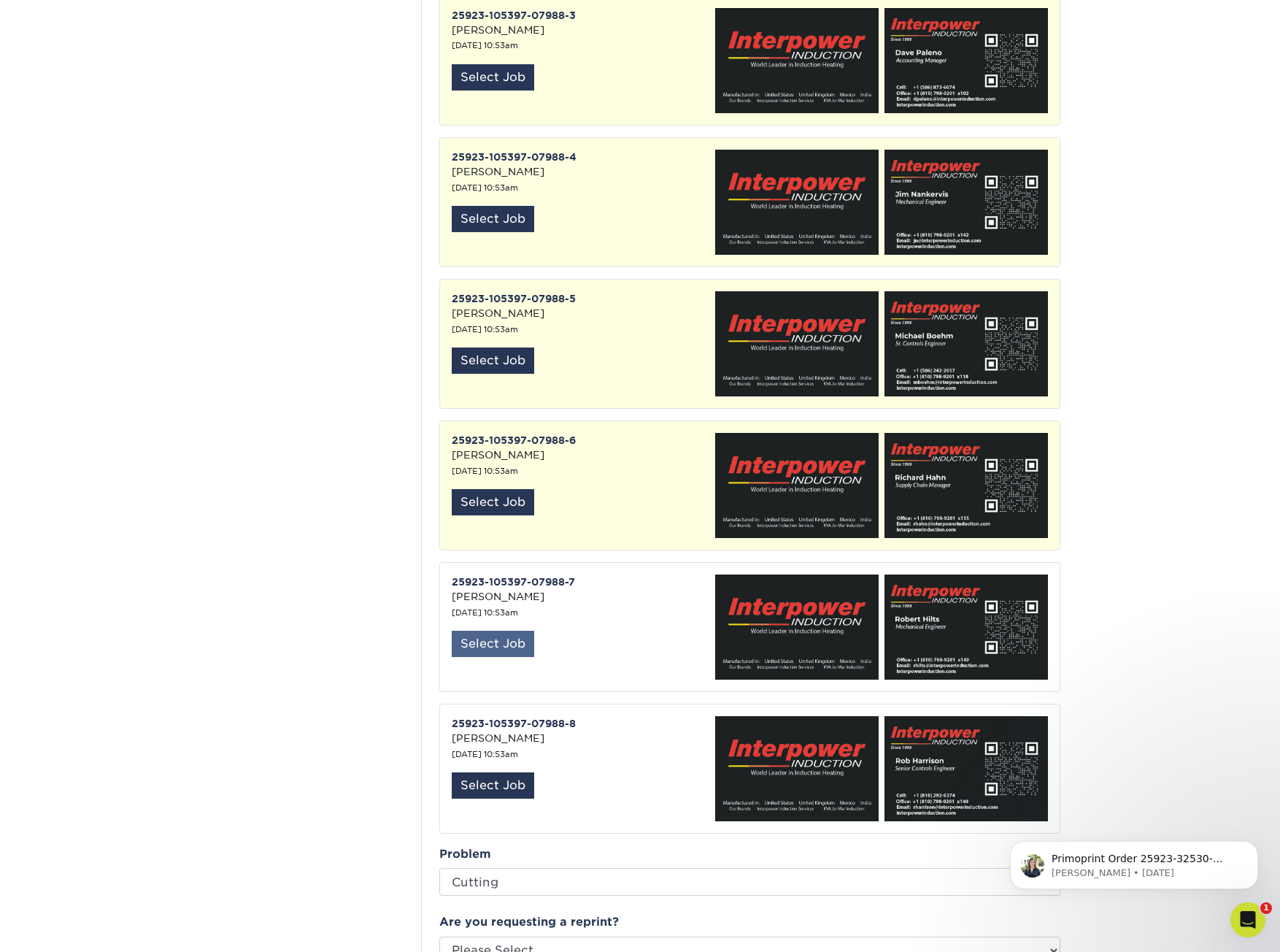
click at [486, 634] on div "Select Job" at bounding box center [493, 643] width 83 height 26
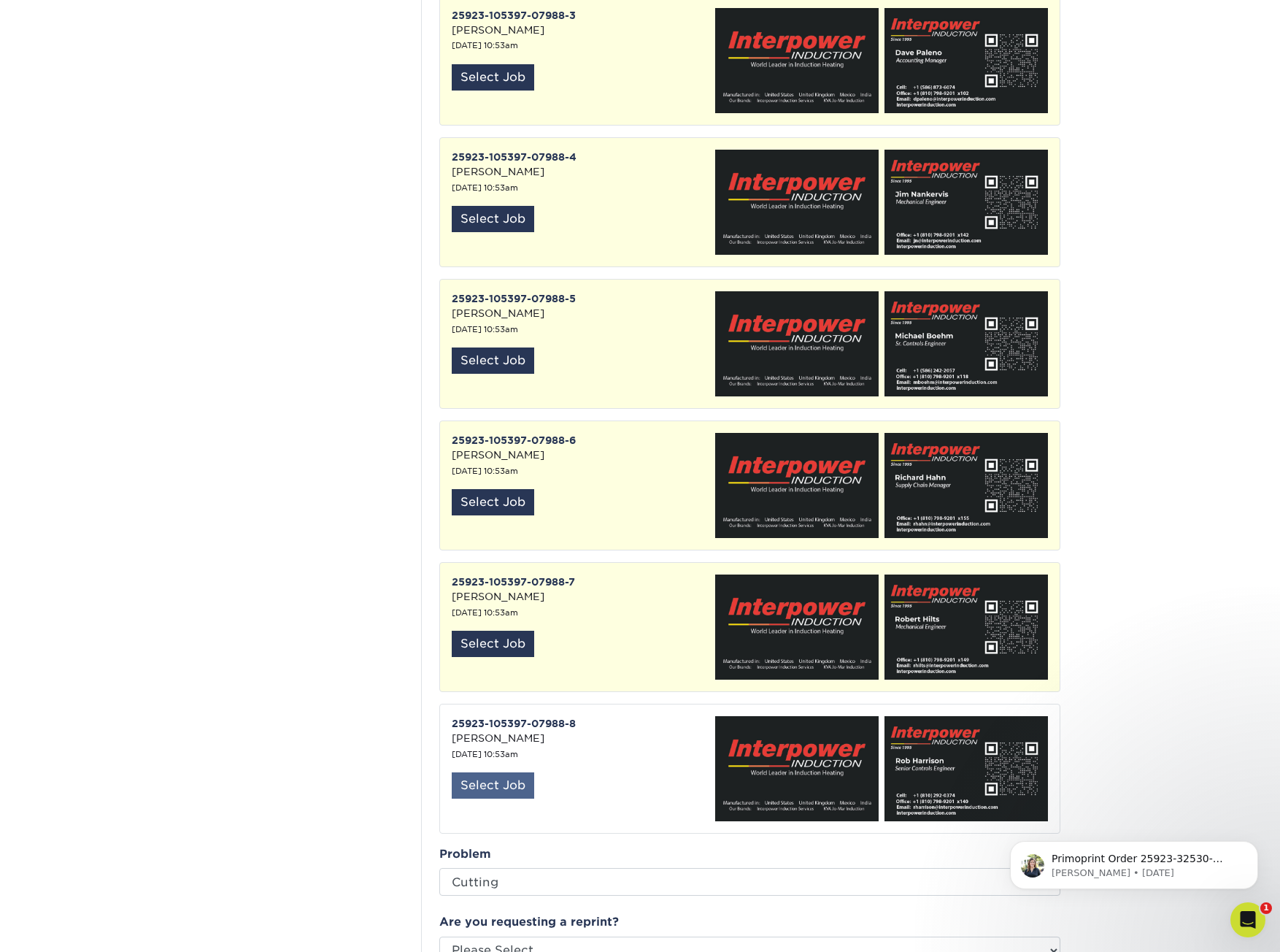
click at [492, 773] on div "Select Job" at bounding box center [493, 785] width 83 height 26
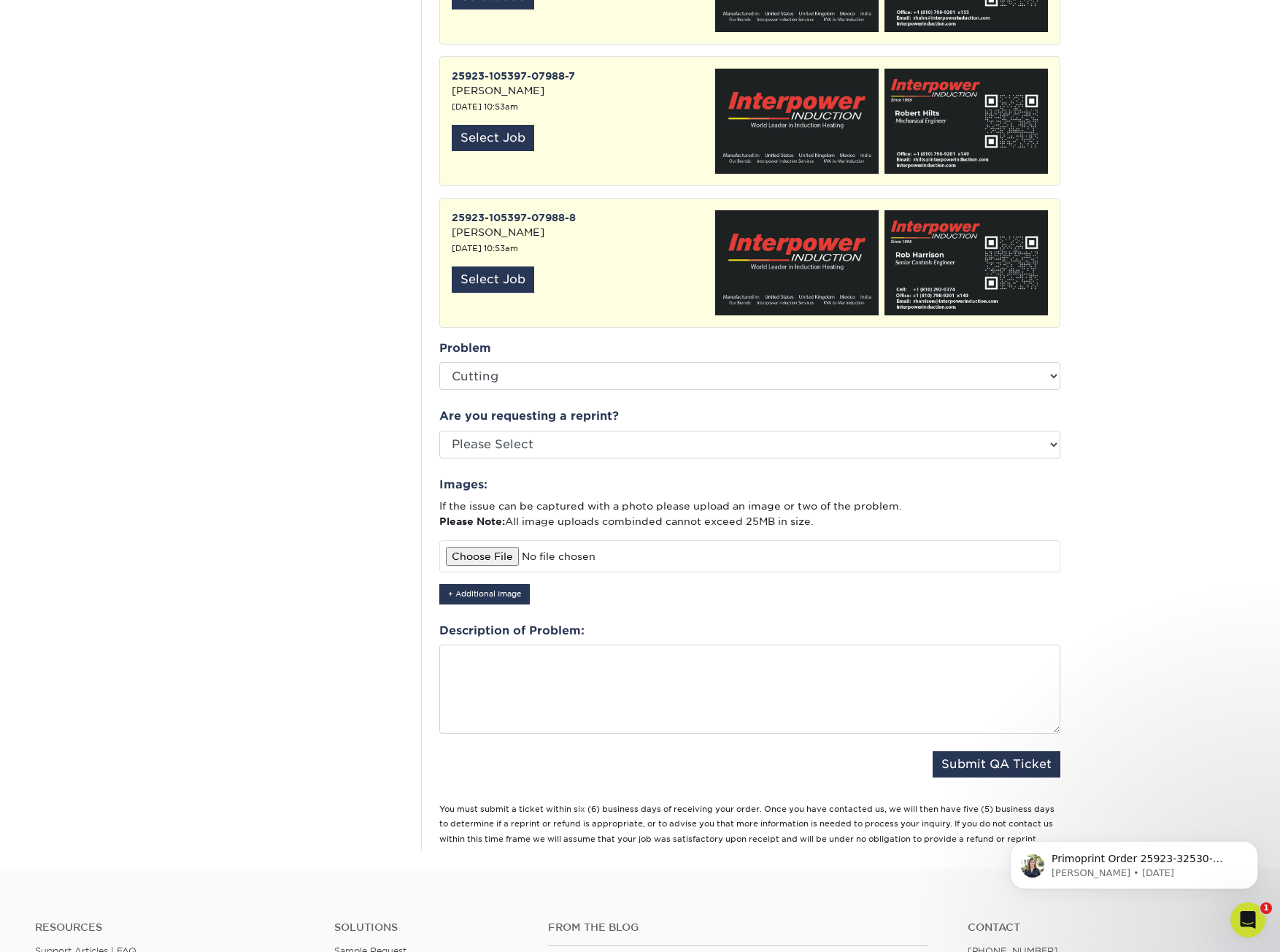
scroll to position [1241, 0]
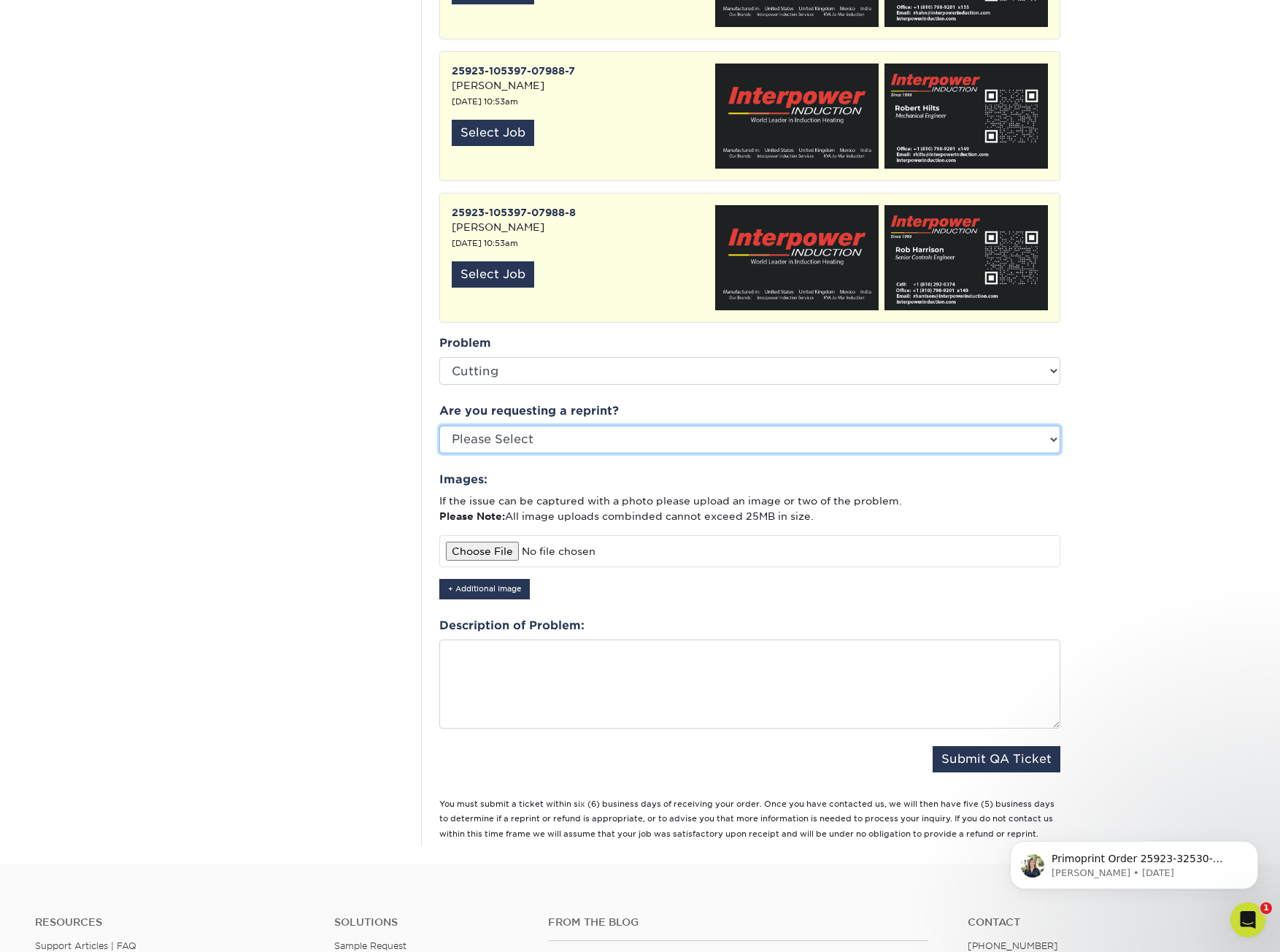
click at [1043, 426] on select "Please Select Yes No Other" at bounding box center [749, 439] width 621 height 28
select select "yes"
click at [439, 426] on select "Please Select Yes No Other" at bounding box center [749, 439] width 621 height 28
click at [481, 536] on input "file" at bounding box center [749, 551] width 621 height 32
type input "C:\fakepath\20251007_082206.jpg"
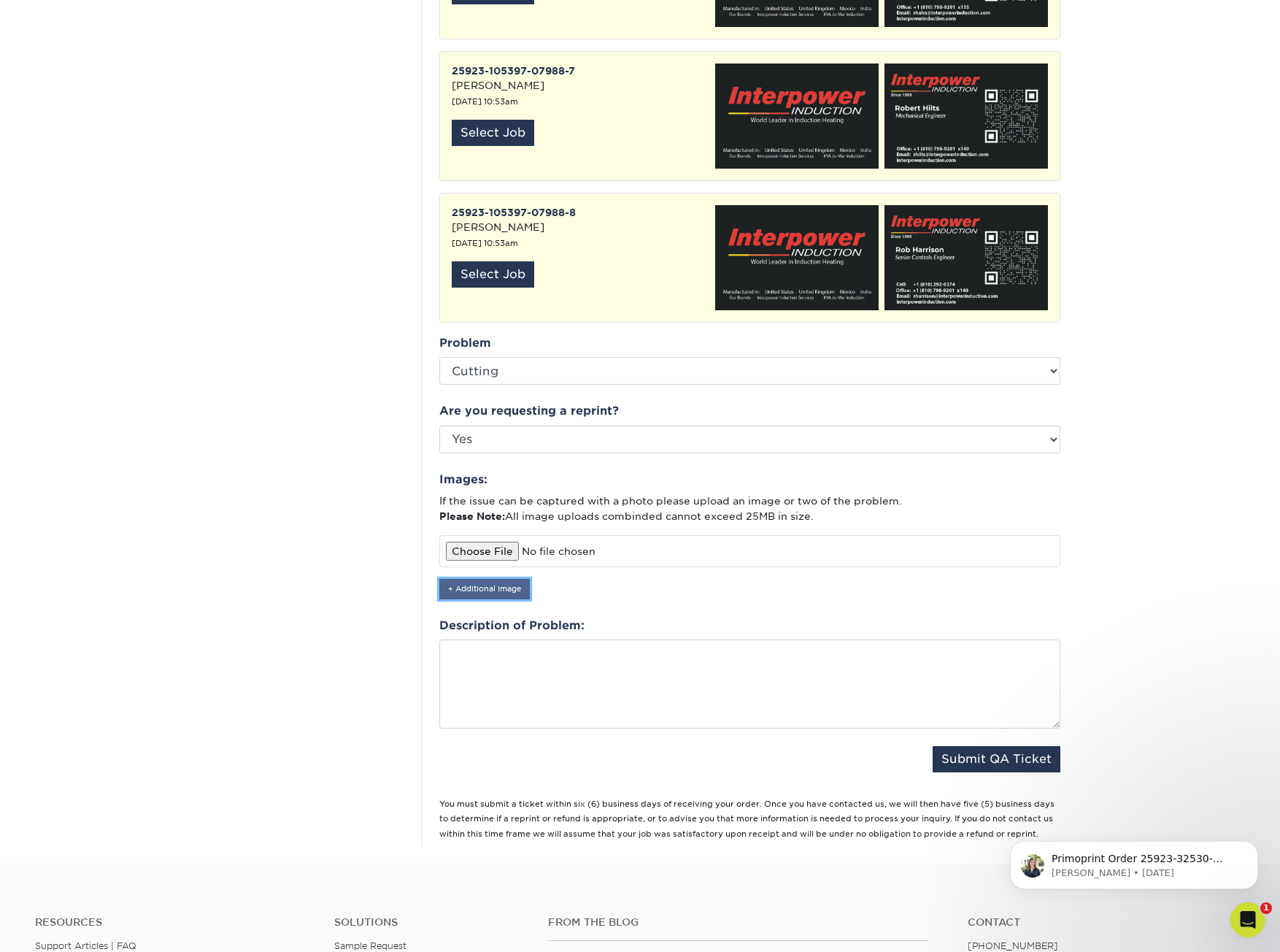
click at [519, 579] on button "+ Additional Image" at bounding box center [484, 589] width 91 height 19
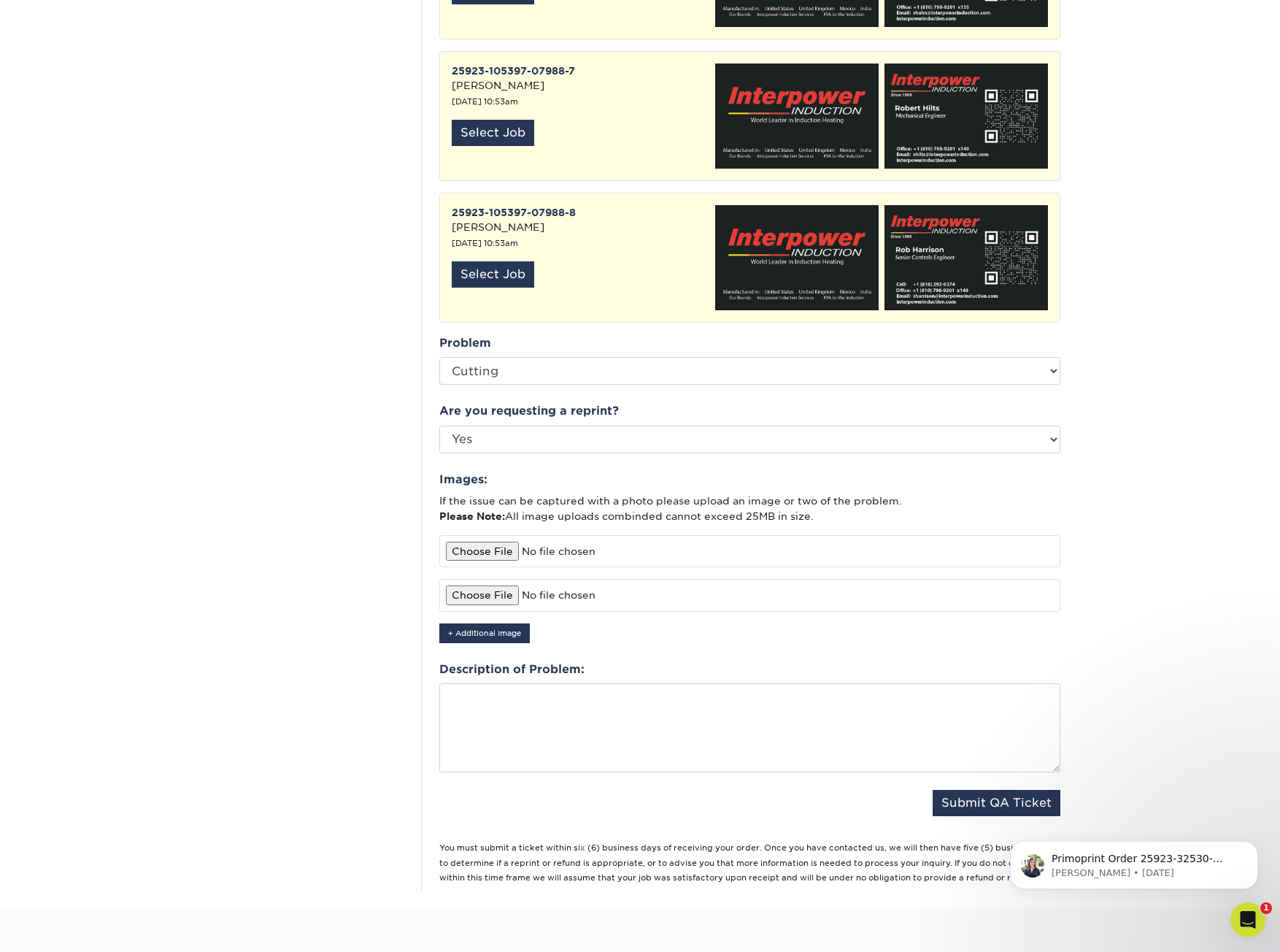
click at [496, 586] on input "file" at bounding box center [749, 595] width 621 height 32
type input "C:\fakepath\20251007_082234.jpg"
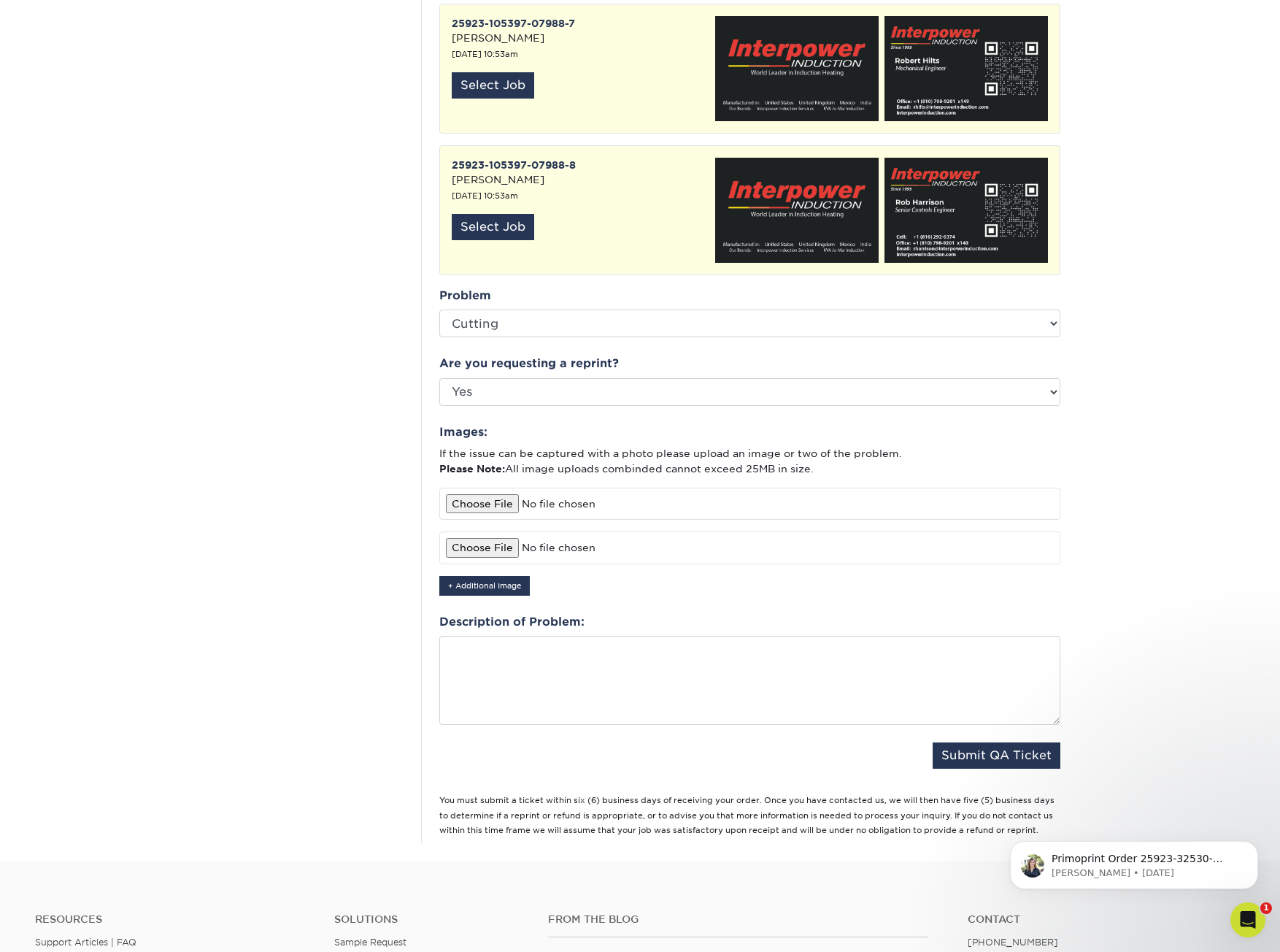
scroll to position [1314, 0]
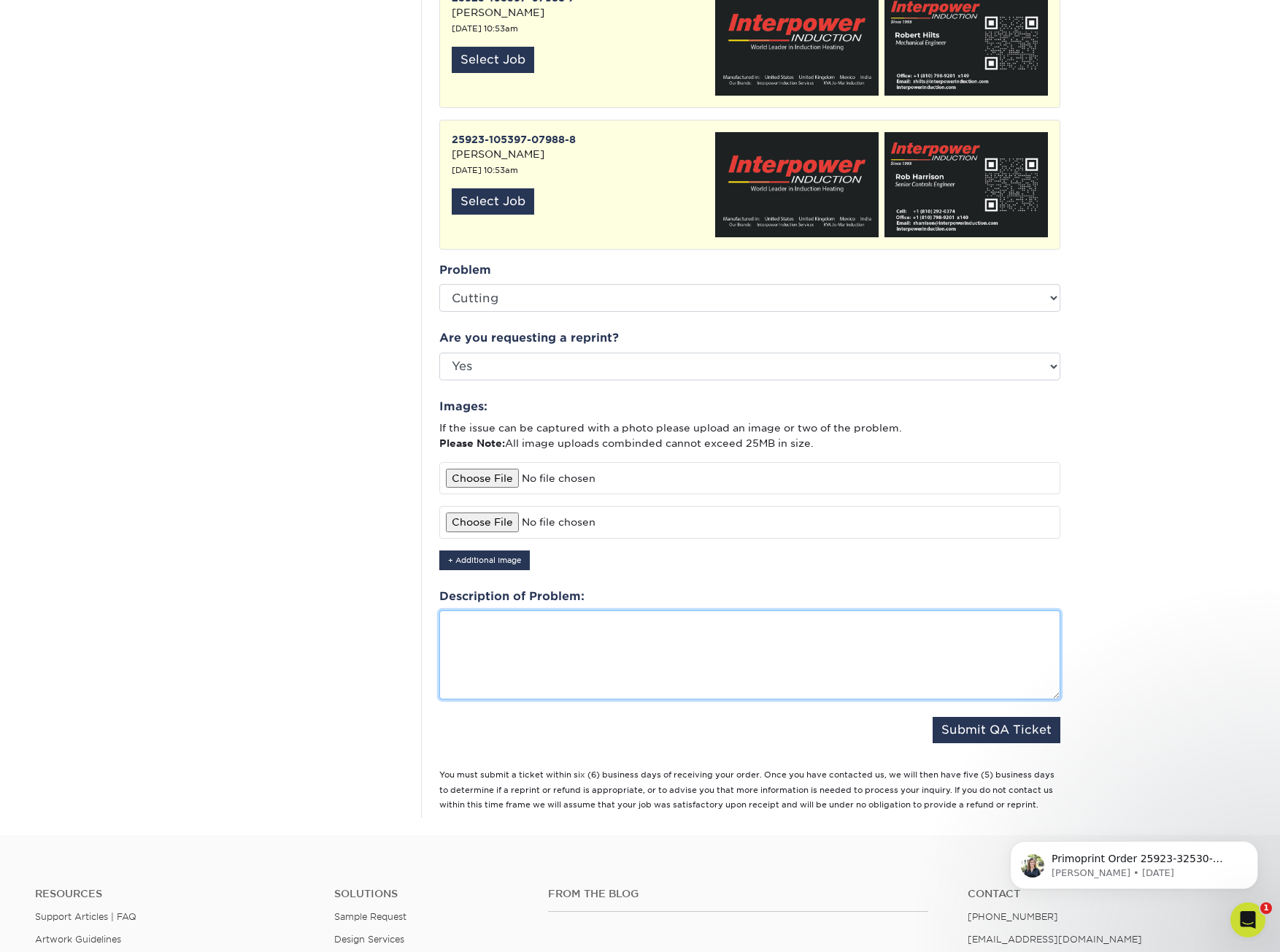
click at [624, 637] on textarea at bounding box center [749, 655] width 621 height 89
type textarea "Cards were cut way off center to the point the cut line is touching the logo."
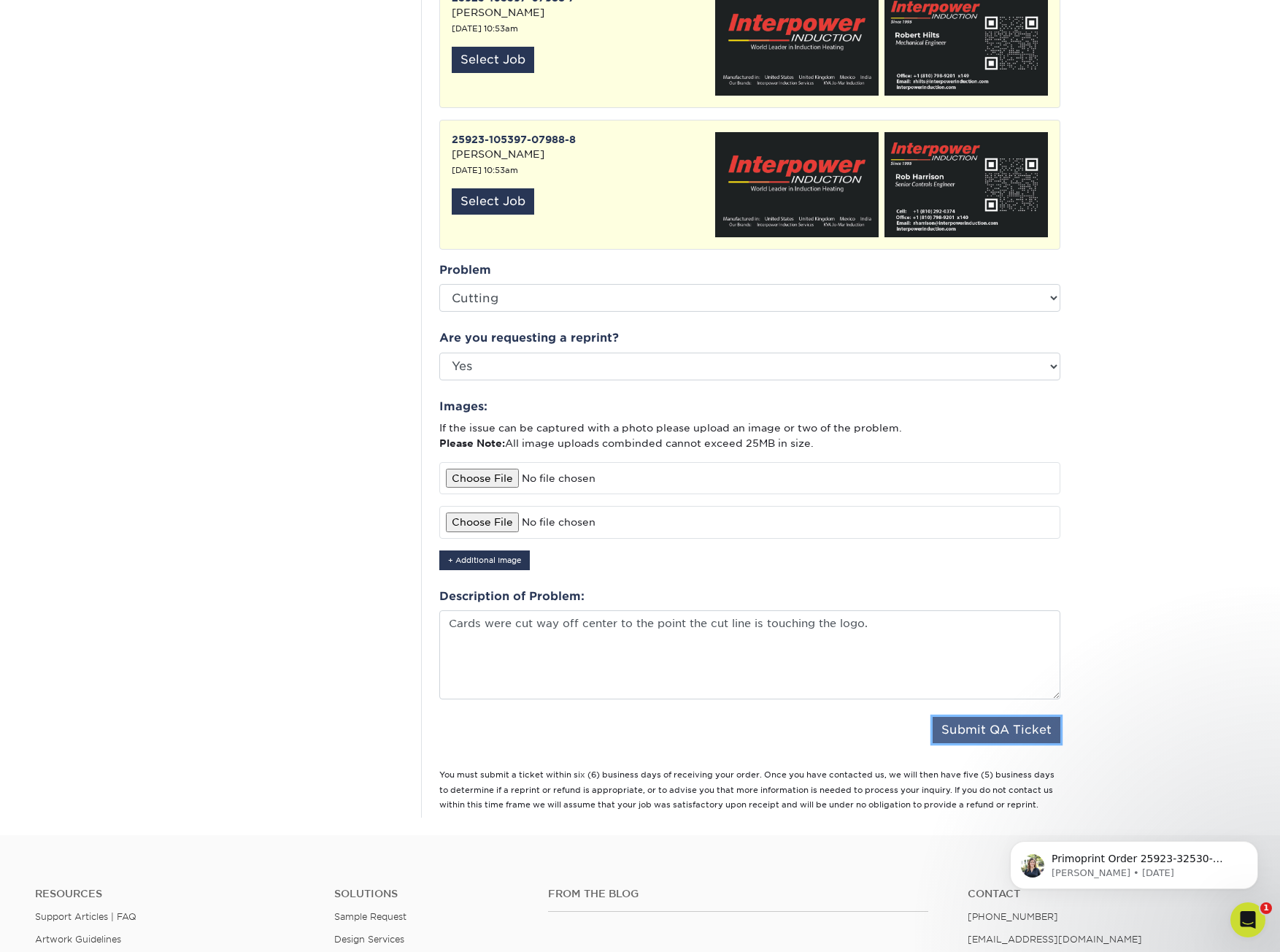
click at [976, 718] on button "Submit QA Ticket" at bounding box center [996, 729] width 128 height 26
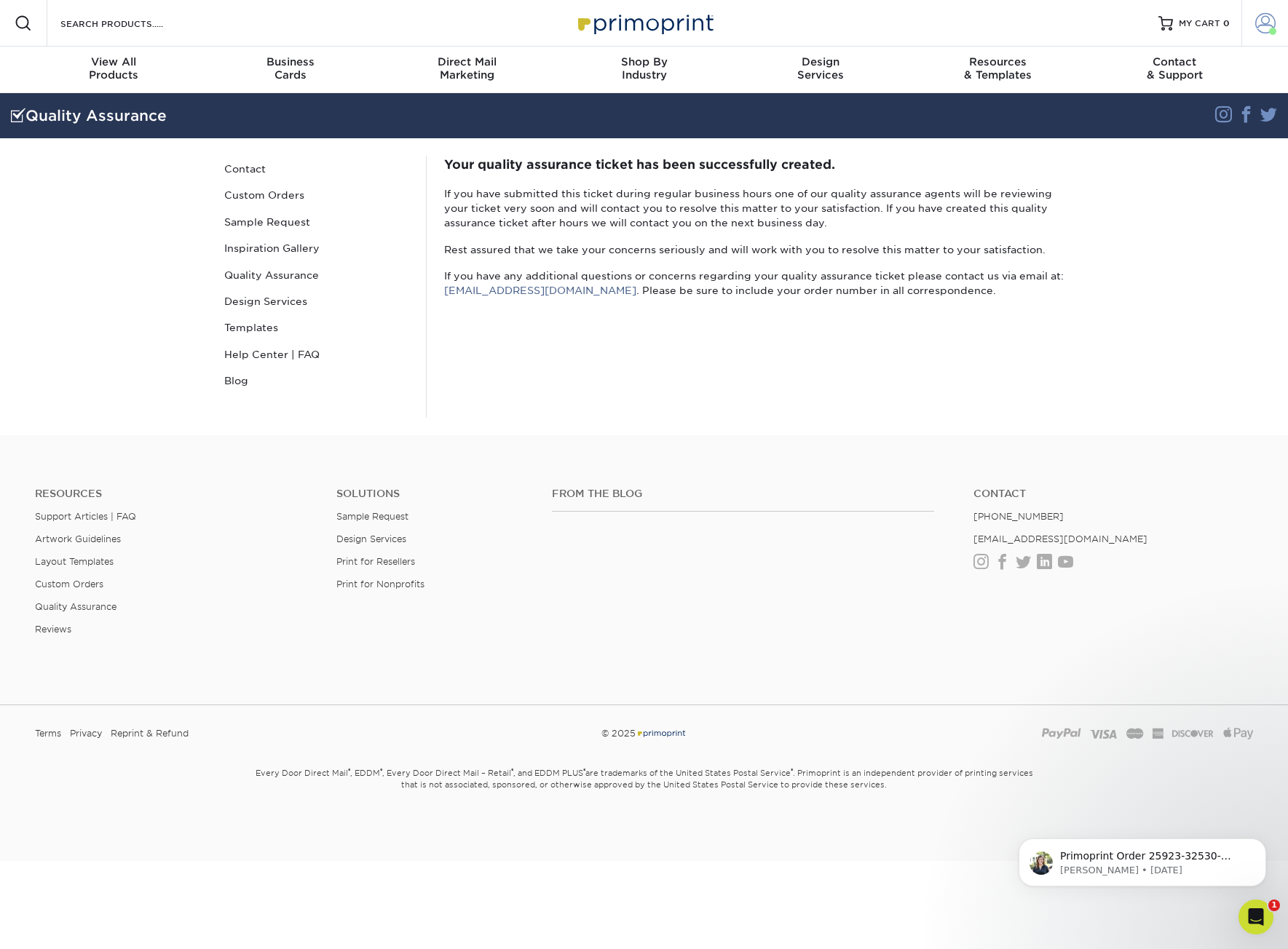
click at [1268, 25] on span at bounding box center [1265, 23] width 20 height 20
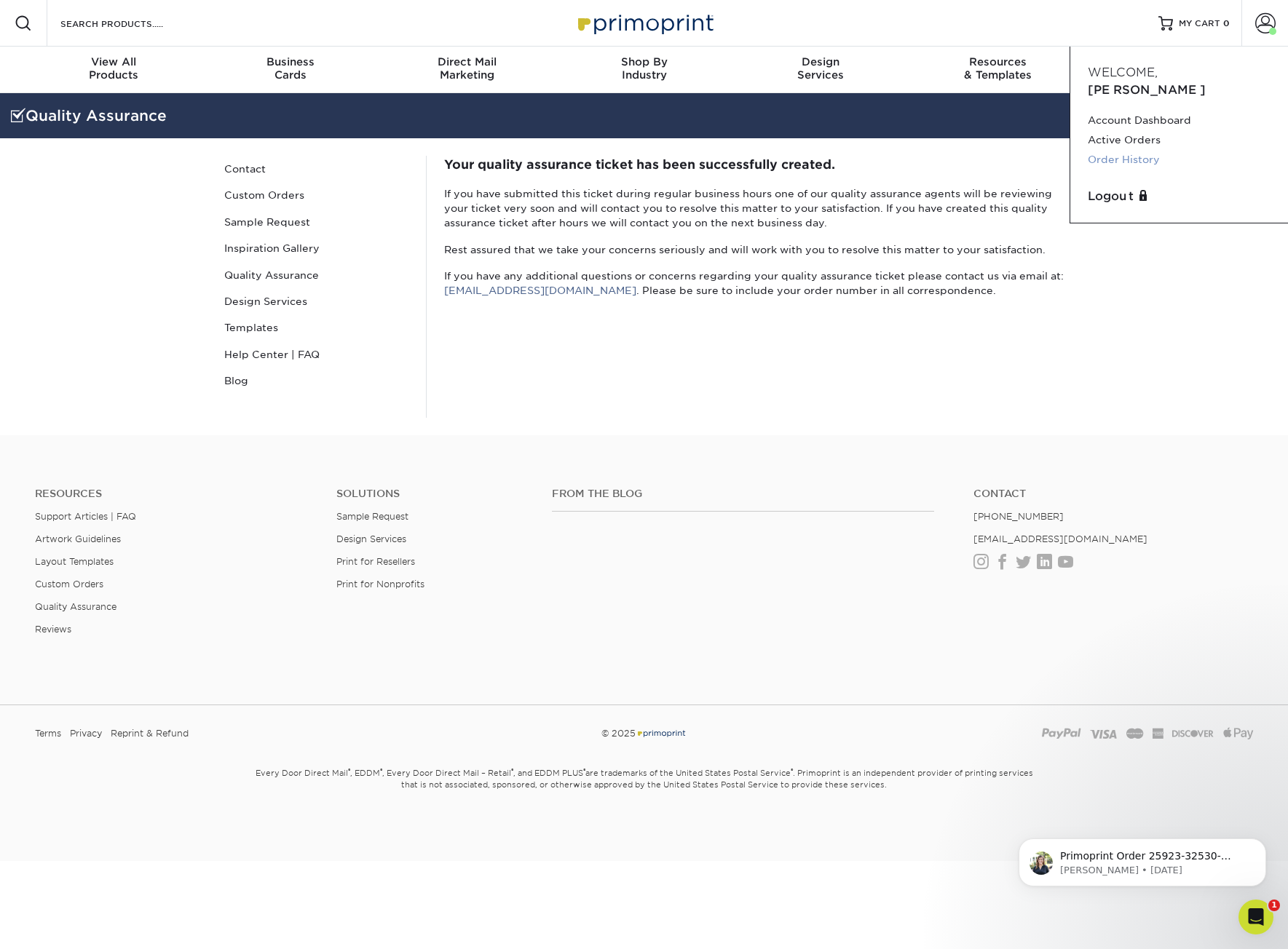
click at [1124, 150] on link "Order History" at bounding box center [1179, 160] width 183 height 19
